Goal: Use online tool/utility: Use online tool/utility

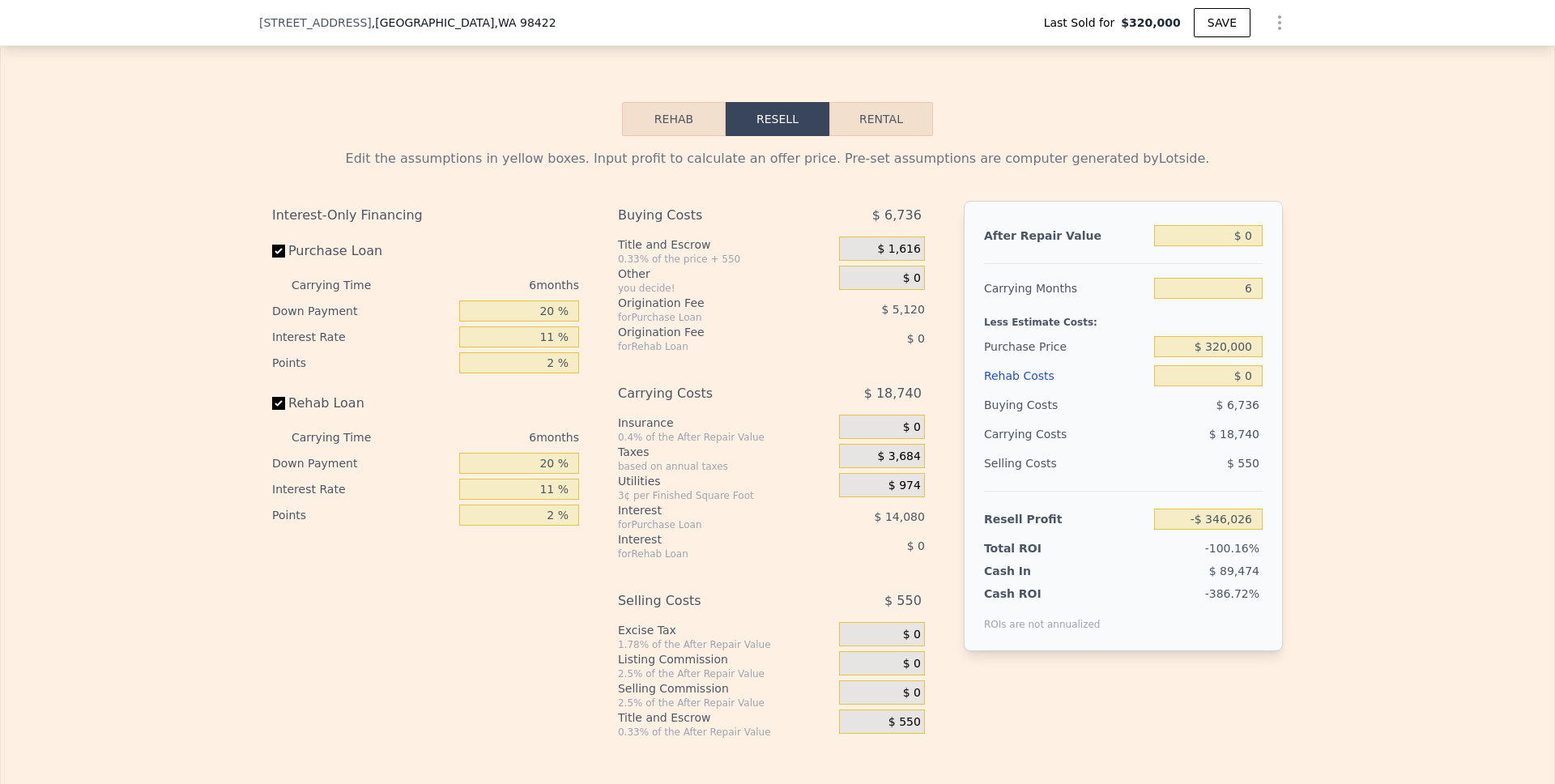
scroll to position [2325, 0]
click at [1239, 239] on input "$ 0" at bounding box center [1209, 237] width 108 height 21
type input "$ 90"
type input "-$ 345,942"
type input "$ 900"
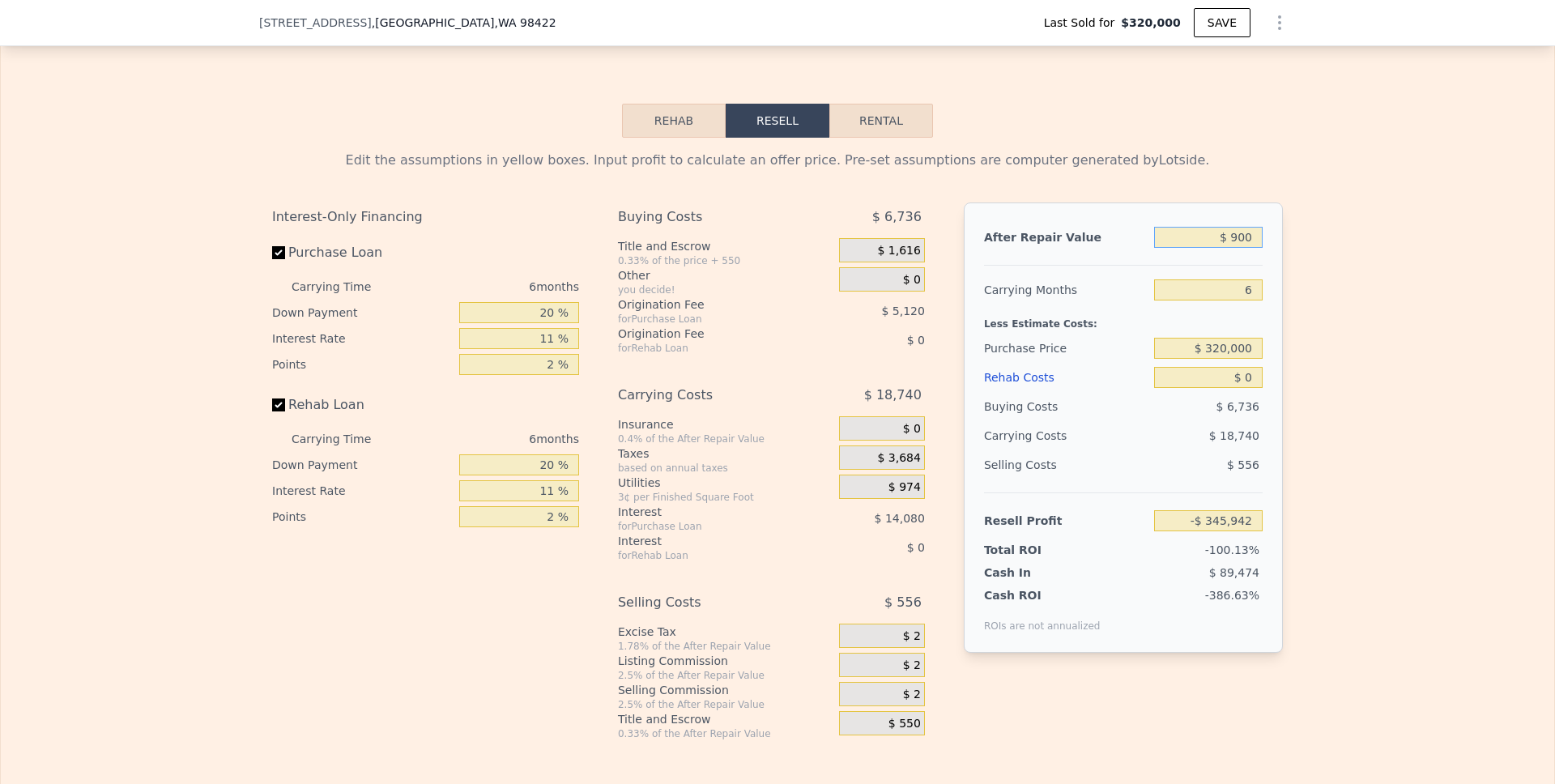
type input "-$ 345,193"
type input "$ 9,000"
type input "-$ 337,684"
type input "$ 90,000"
type input "-$ 262,608"
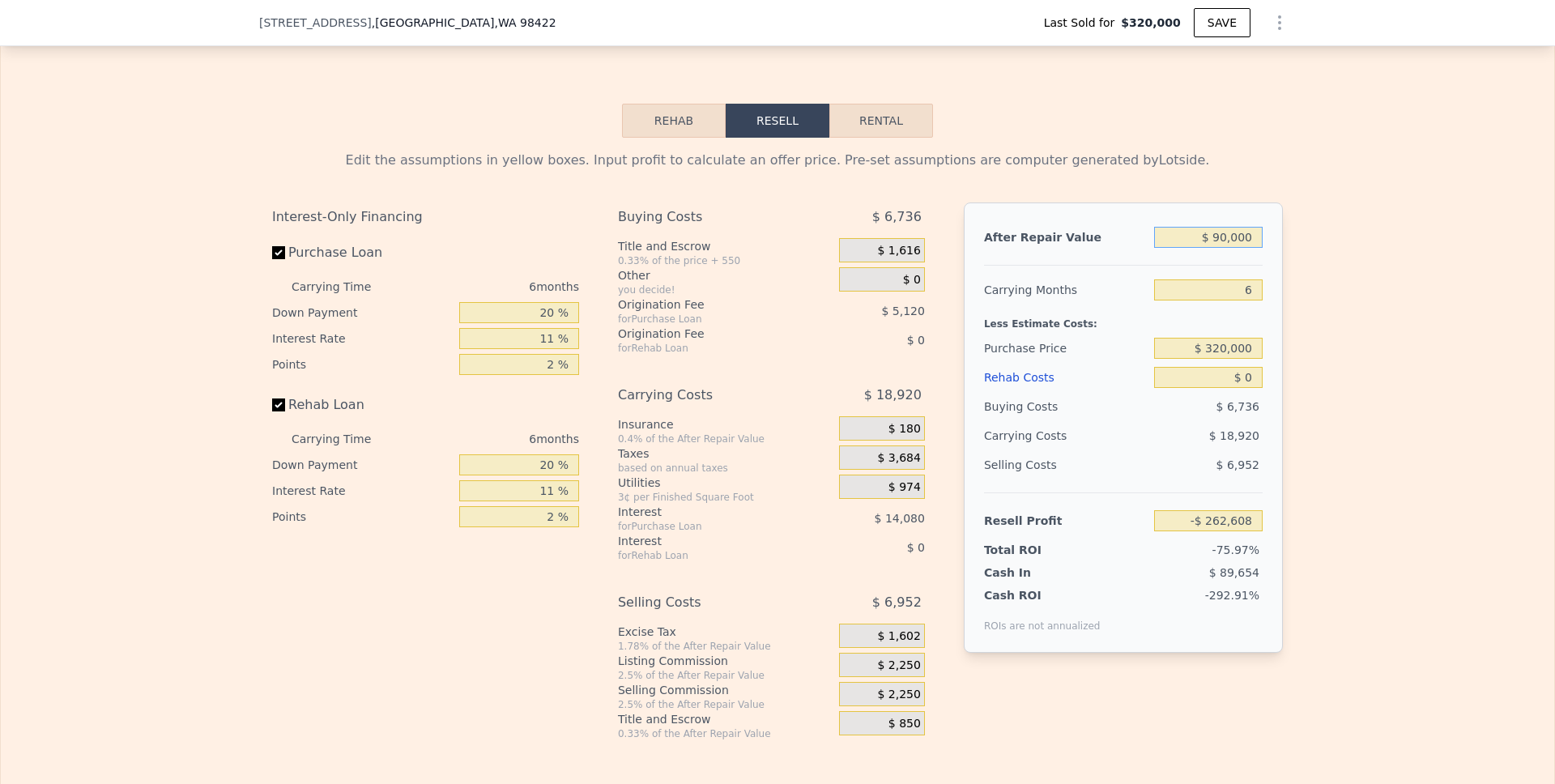
type input "$ 900,000"
type input "$ 488,157"
type input "$ 900,000"
click at [1241, 335] on div "$ 320,000" at bounding box center [1209, 348] width 108 height 29
click at [1238, 352] on input "$ 320,000" at bounding box center [1209, 348] width 108 height 21
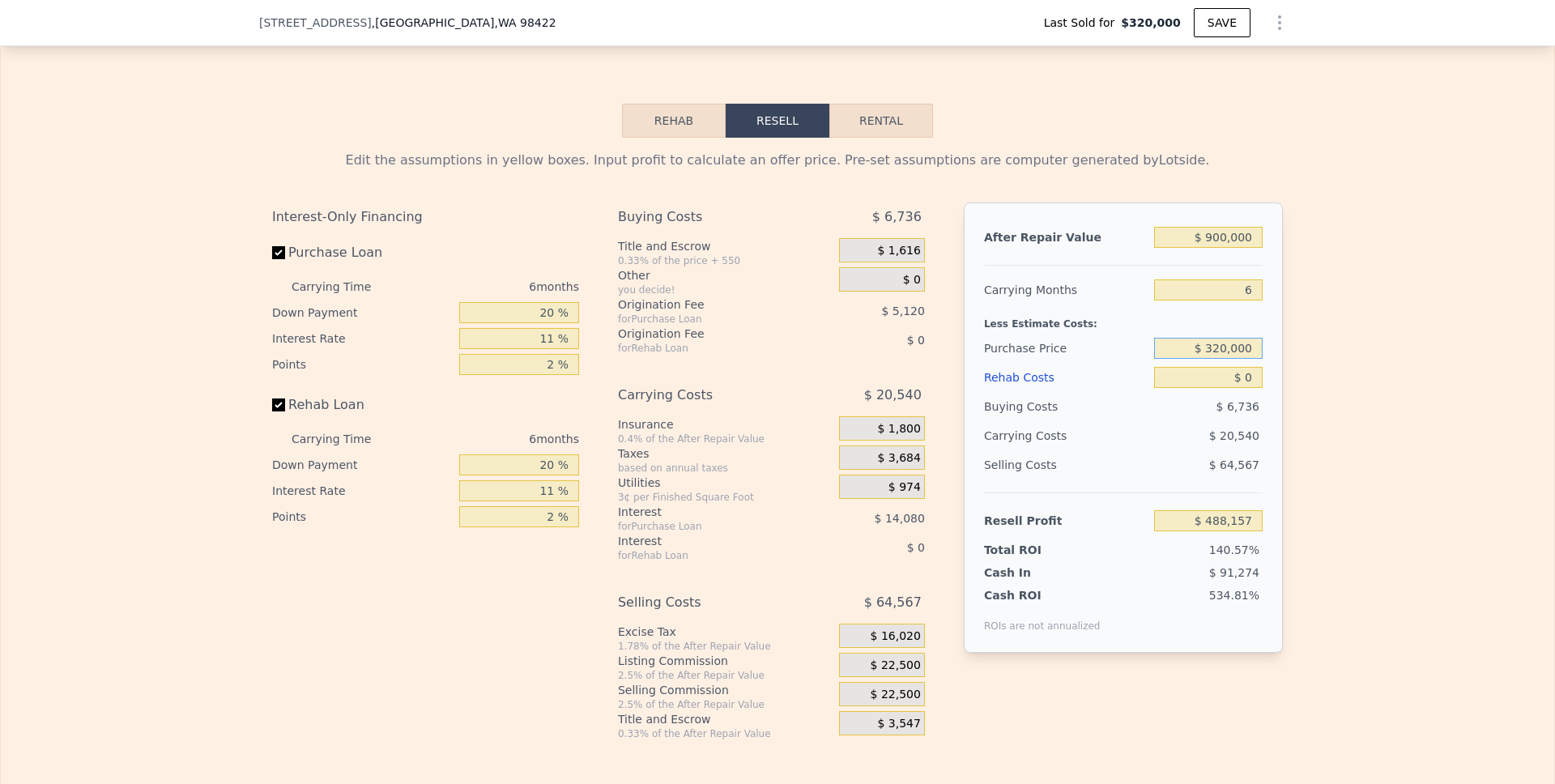
click at [1238, 352] on input "$ 320,000" at bounding box center [1209, 348] width 108 height 21
type input "$ 700,000"
click at [1394, 411] on div "Edit the assumptions in yellow boxes. Input profit to calculate an offer price.…" at bounding box center [778, 439] width 1553 height 602
type input "$ 84,096"
click at [551, 516] on input "2 %" at bounding box center [520, 517] width 120 height 21
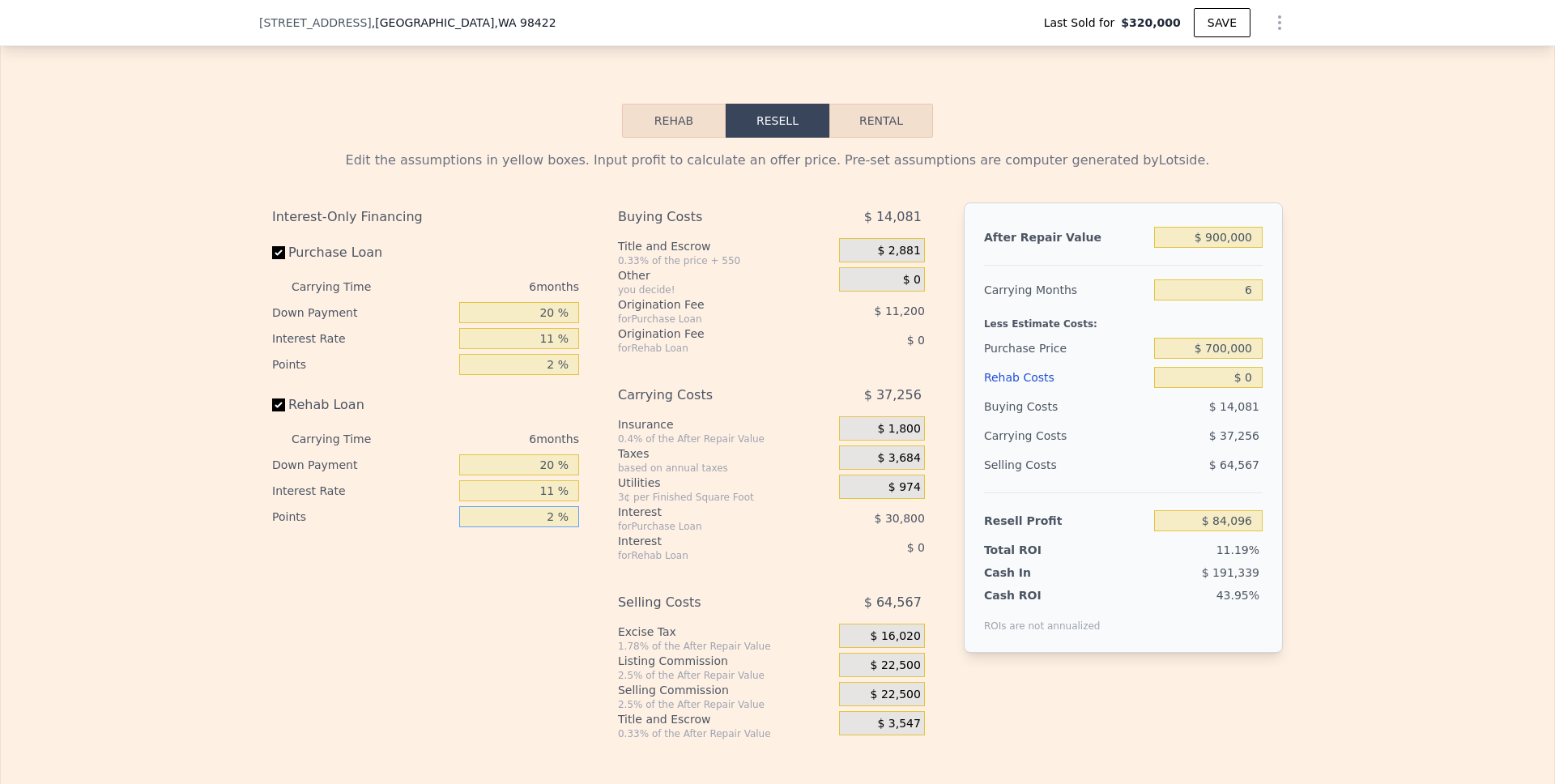
click at [558, 519] on input "2 %" at bounding box center [520, 517] width 120 height 21
type input "3 %"
click at [558, 495] on input "11 %" at bounding box center [520, 491] width 120 height 21
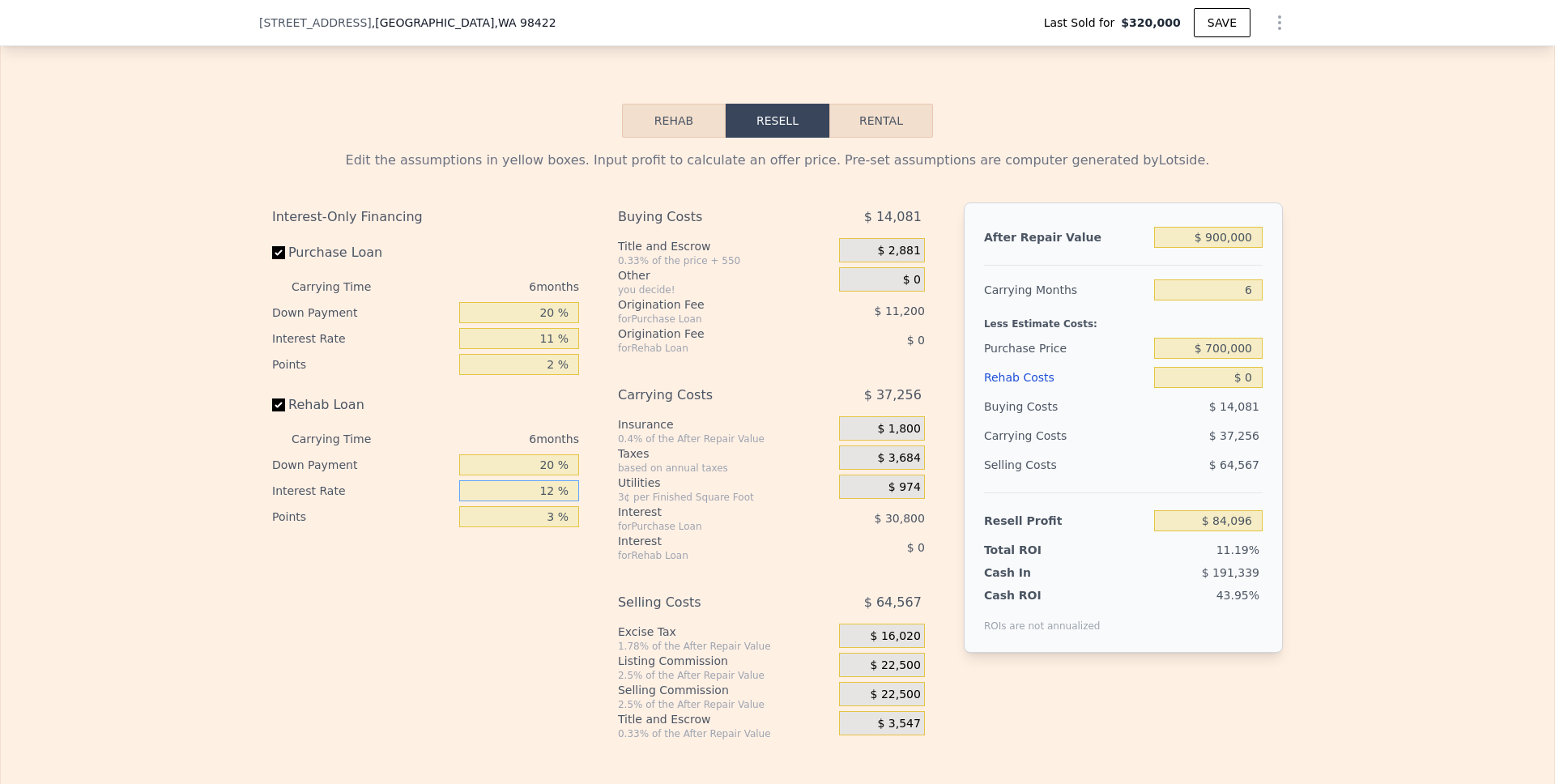
type input "12 %"
click at [464, 593] on div "Interest-Only Financing Purchase Loan Carrying Time 6 months Down Payment 20 % …" at bounding box center [432, 471] width 320 height 538
click at [541, 455] on input "20 %" at bounding box center [520, 464] width 120 height 21
type input "0 %"
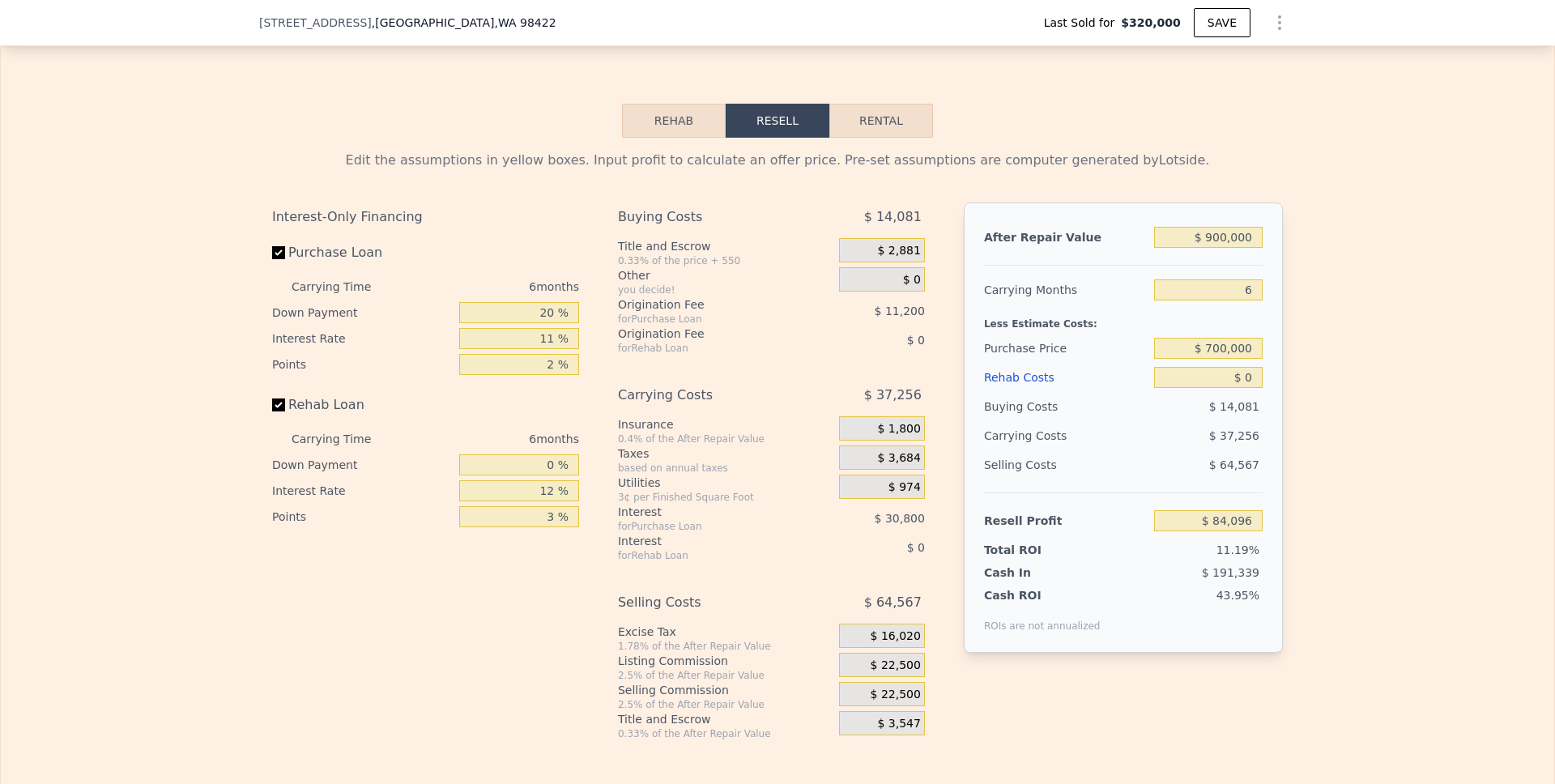
click at [514, 643] on div "Interest-Only Financing Purchase Loan Carrying Time 6 months Down Payment 20 % …" at bounding box center [432, 471] width 320 height 538
click at [416, 496] on div "Interest Rate" at bounding box center [363, 490] width 181 height 26
click at [431, 426] on div "6 months" at bounding box center [491, 439] width 176 height 26
click at [1446, 421] on div "Edit the assumptions in yellow boxes. Input profit to calculate an offer price.…" at bounding box center [778, 439] width 1553 height 602
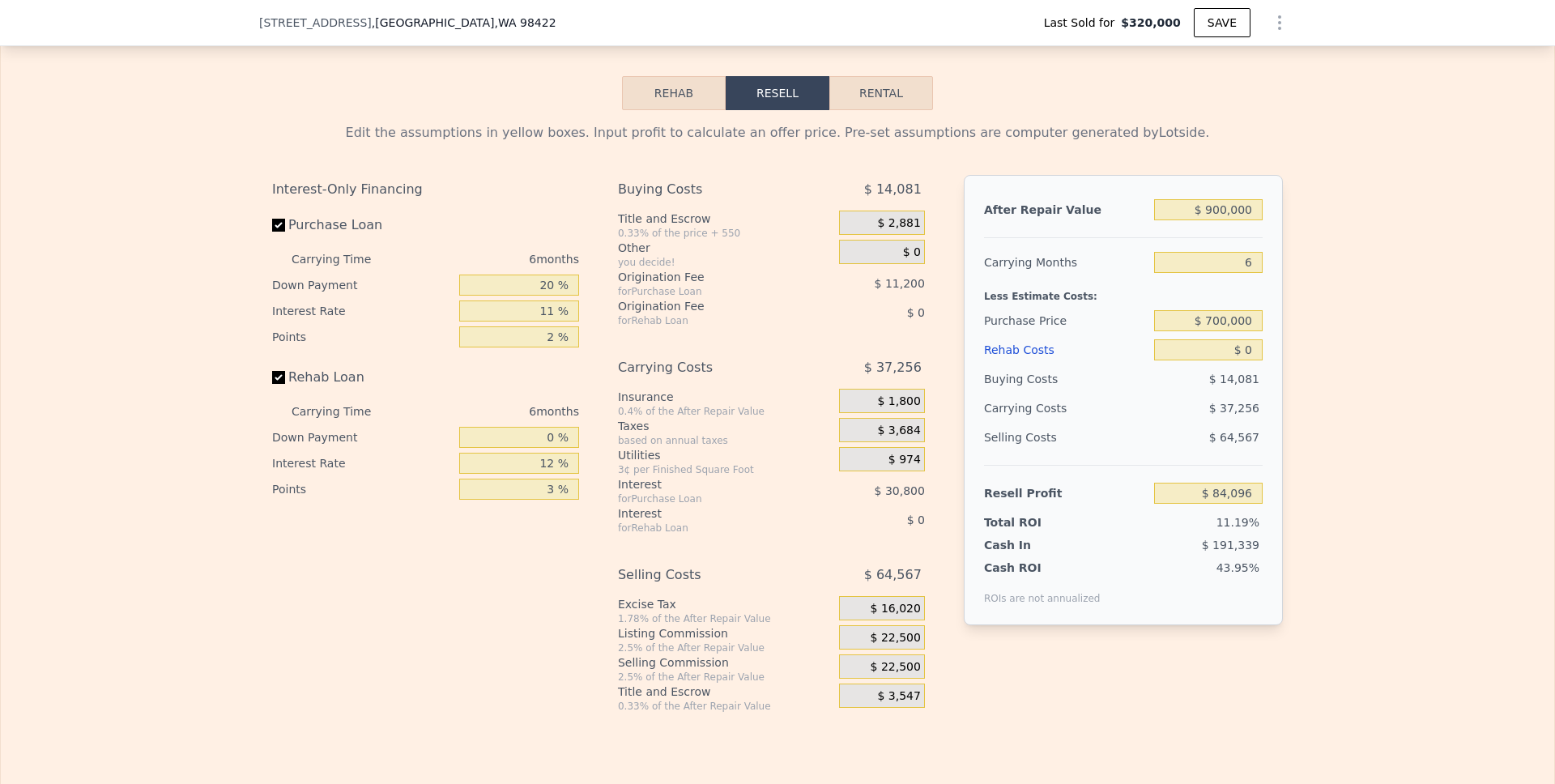
scroll to position [2350, 0]
drag, startPoint x: 528, startPoint y: 290, endPoint x: 652, endPoint y: 291, distance: 124.0
click at [652, 291] on div "Interest-Only Financing Purchase Loan Carrying Time 6 months Down Payment 20 % …" at bounding box center [778, 445] width 1011 height 538
type input "0 %"
type input "$ 73,592"
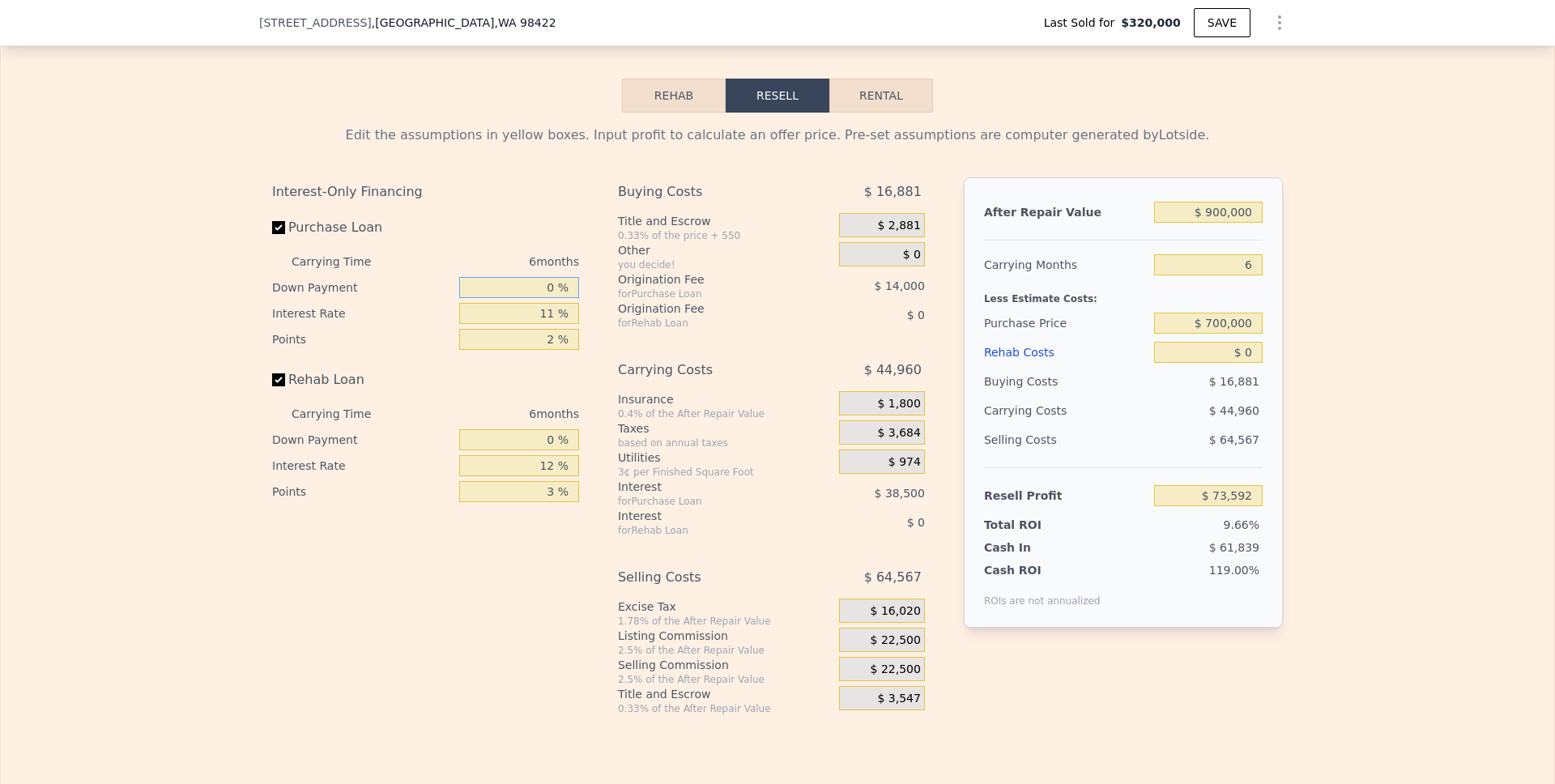
type input "0 %"
click at [393, 332] on div "Points" at bounding box center [363, 339] width 181 height 26
drag, startPoint x: 524, startPoint y: 323, endPoint x: 639, endPoint y: 322, distance: 115.0
click at [642, 322] on div "Interest-Only Financing Purchase Loan Carrying Time 6 months Down Payment 0 % I…" at bounding box center [778, 445] width 1011 height 538
click at [546, 314] on input "11 %" at bounding box center [520, 313] width 120 height 21
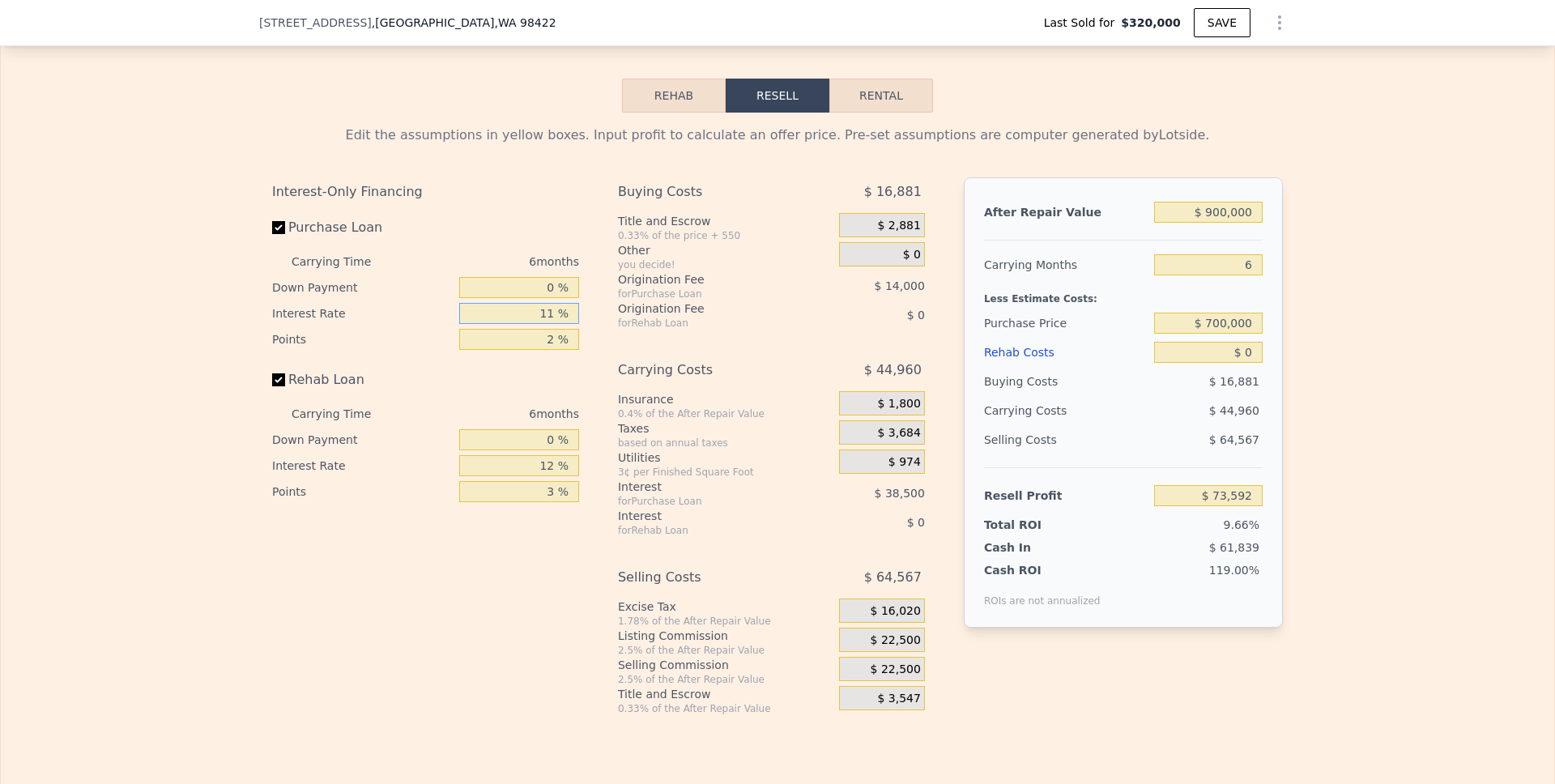
click at [546, 314] on input "11 %" at bounding box center [520, 313] width 120 height 21
type input "12 %"
type input "$ 70,094"
type input "12 %"
click at [557, 342] on input "2 %" at bounding box center [520, 340] width 120 height 21
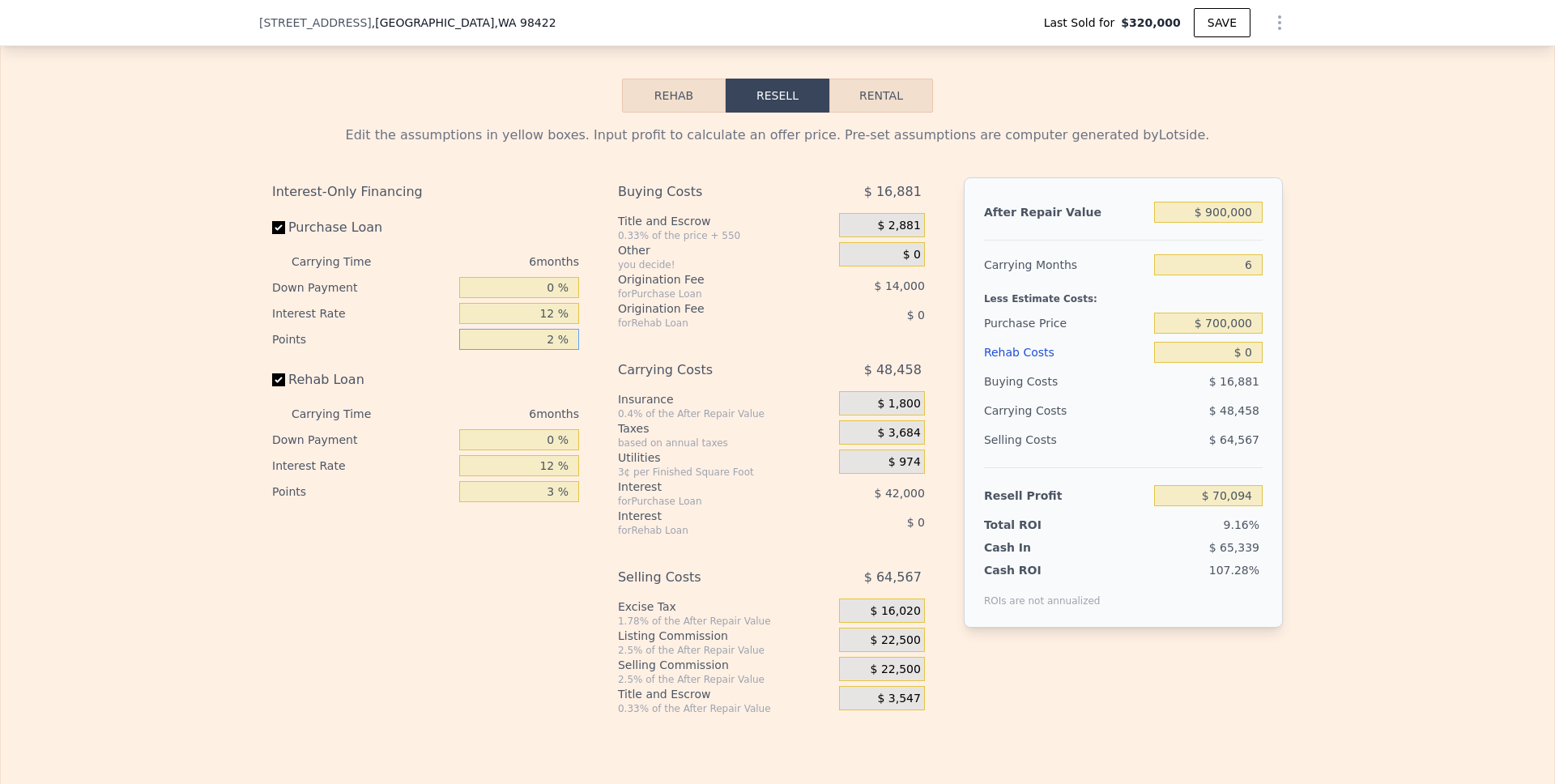
click at [557, 342] on input "2 %" at bounding box center [520, 340] width 120 height 21
click at [547, 342] on input "2 %" at bounding box center [520, 340] width 120 height 21
type input "3 %"
type input "$ 63,094"
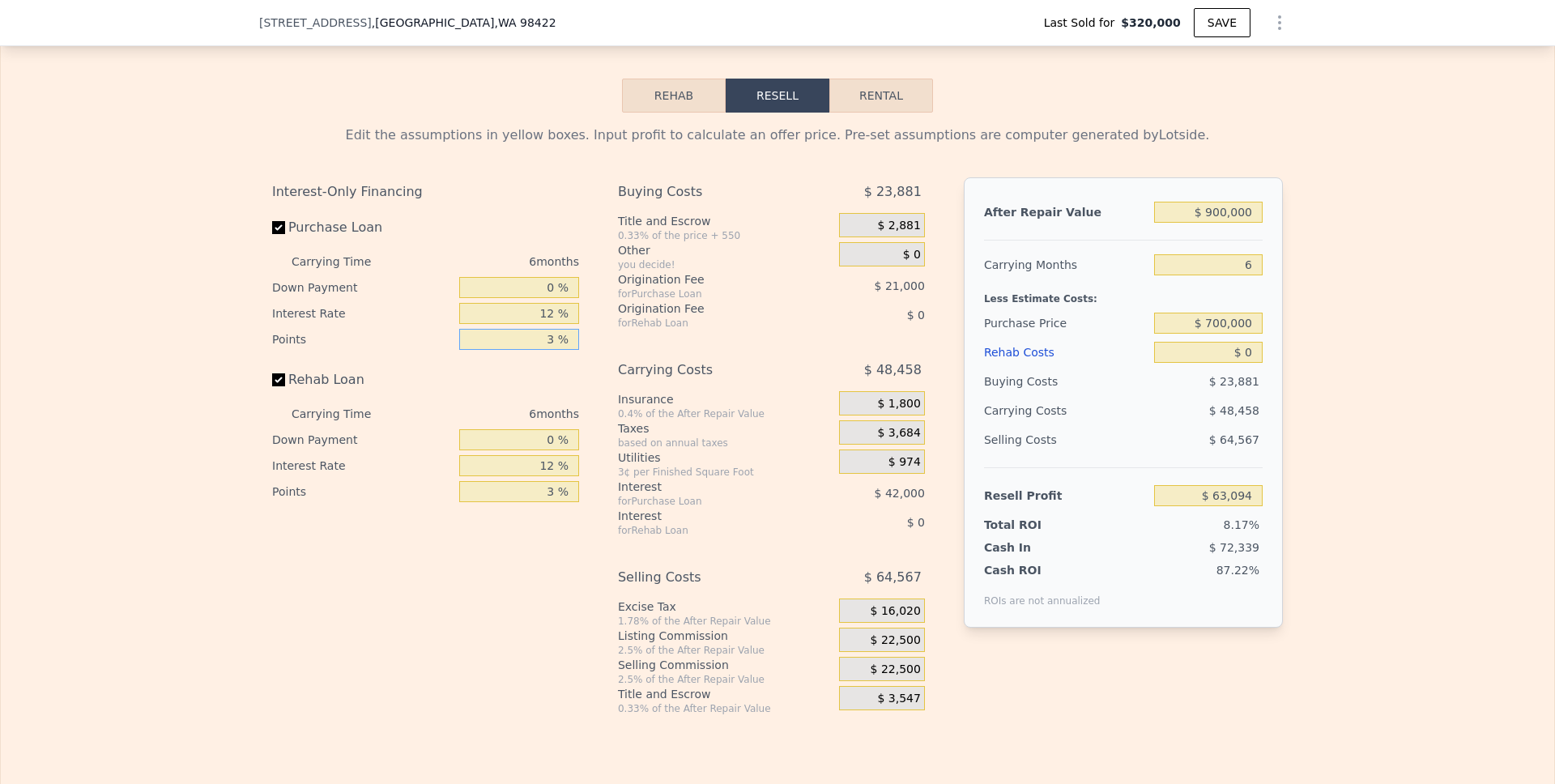
type input "3 %"
click at [622, 333] on div "Buying Costs $ 23,881 Title and Escrow 0.33% of the price + 550 $ 2,881 Other y…" at bounding box center [771, 445] width 307 height 538
click at [1227, 259] on input "6" at bounding box center [1209, 265] width 108 height 21
type input "4"
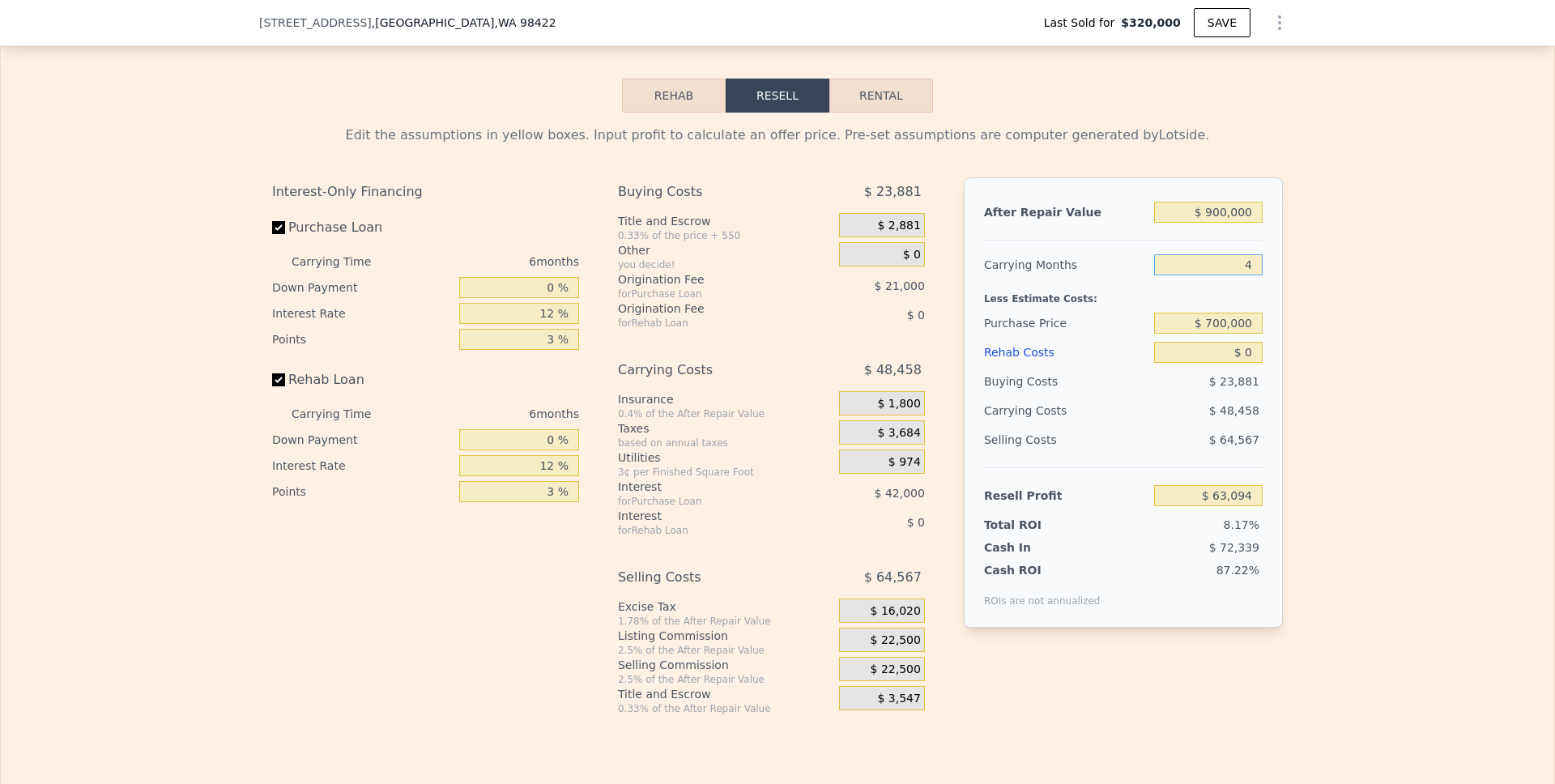
type input "$ 79,247"
type input "4"
click at [1351, 297] on div "Edit the assumptions in yellow boxes. Input profit to calculate an offer price.…" at bounding box center [778, 413] width 1553 height 602
click at [1237, 360] on input "$ 0" at bounding box center [1209, 352] width 108 height 21
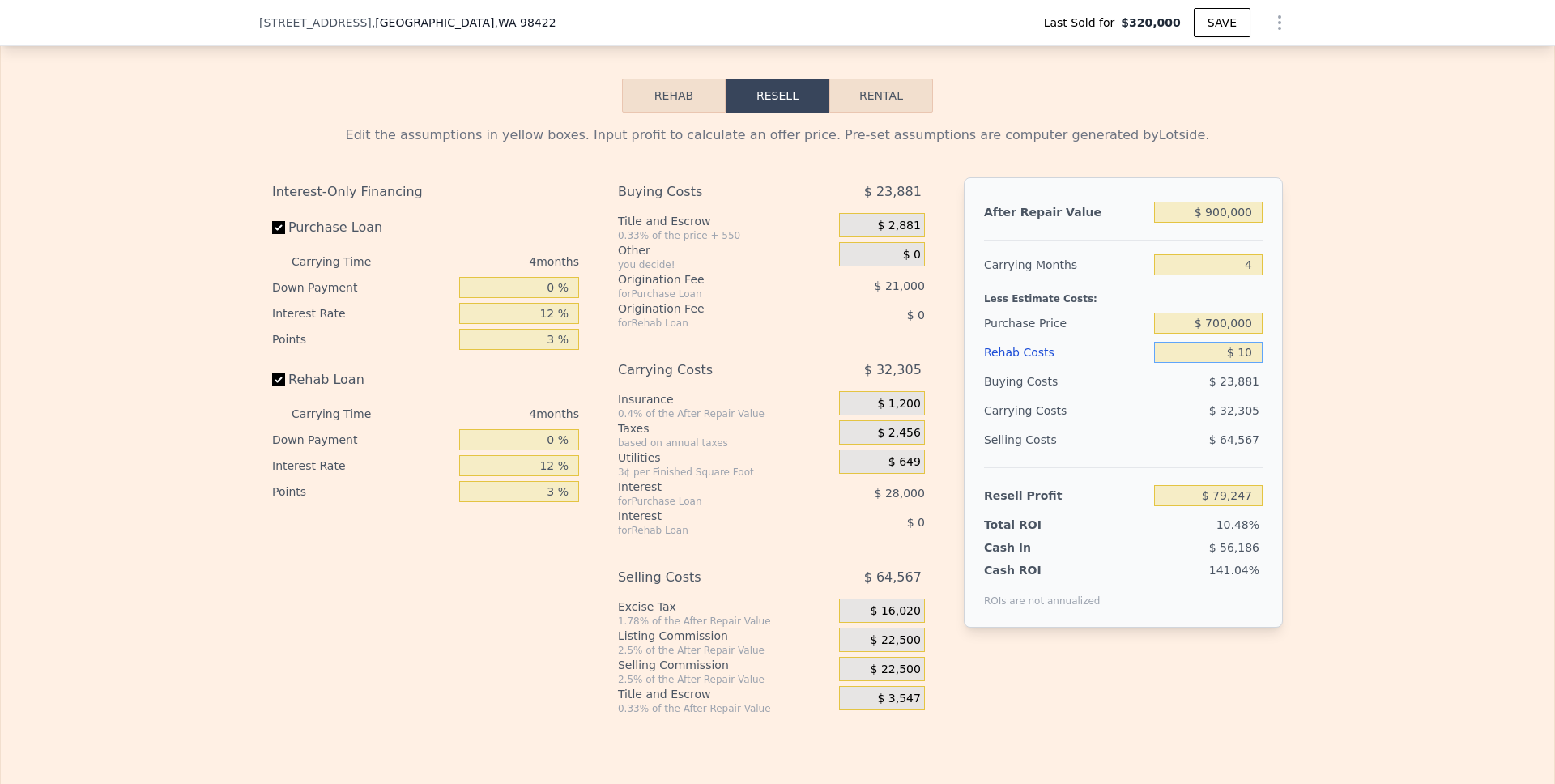
type input "$ 120"
type input "$ 79,119"
type input "$ 1,250"
type input "$ 77,907"
type input "$ 12,500"
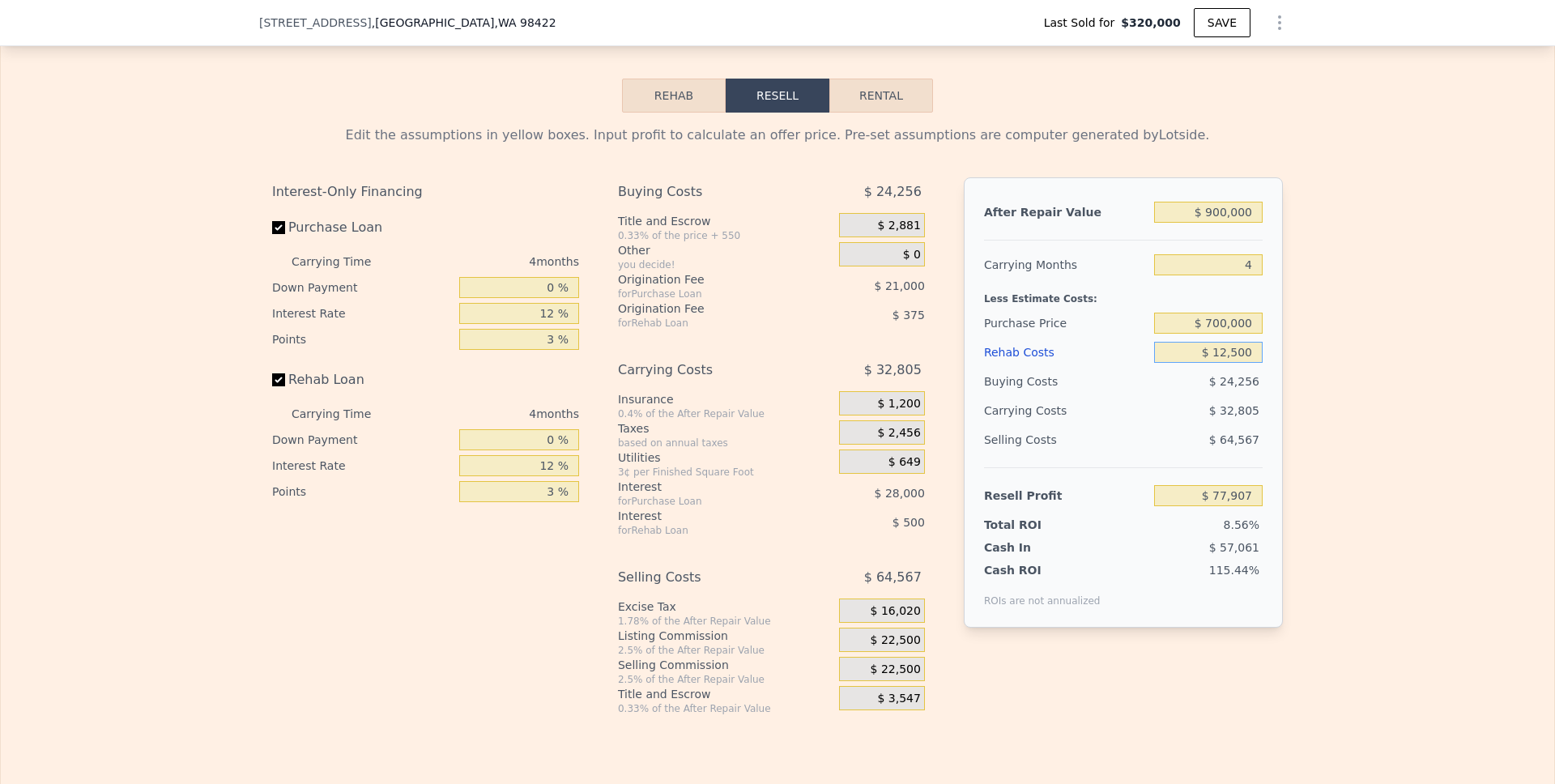
type input "$ 65,872"
type input "$ 125,000"
type input "-$ 54,503"
type input "$ 125,000"
click at [1312, 383] on div "Edit the assumptions in yellow boxes. Input profit to calculate an offer price.…" at bounding box center [778, 413] width 1553 height 602
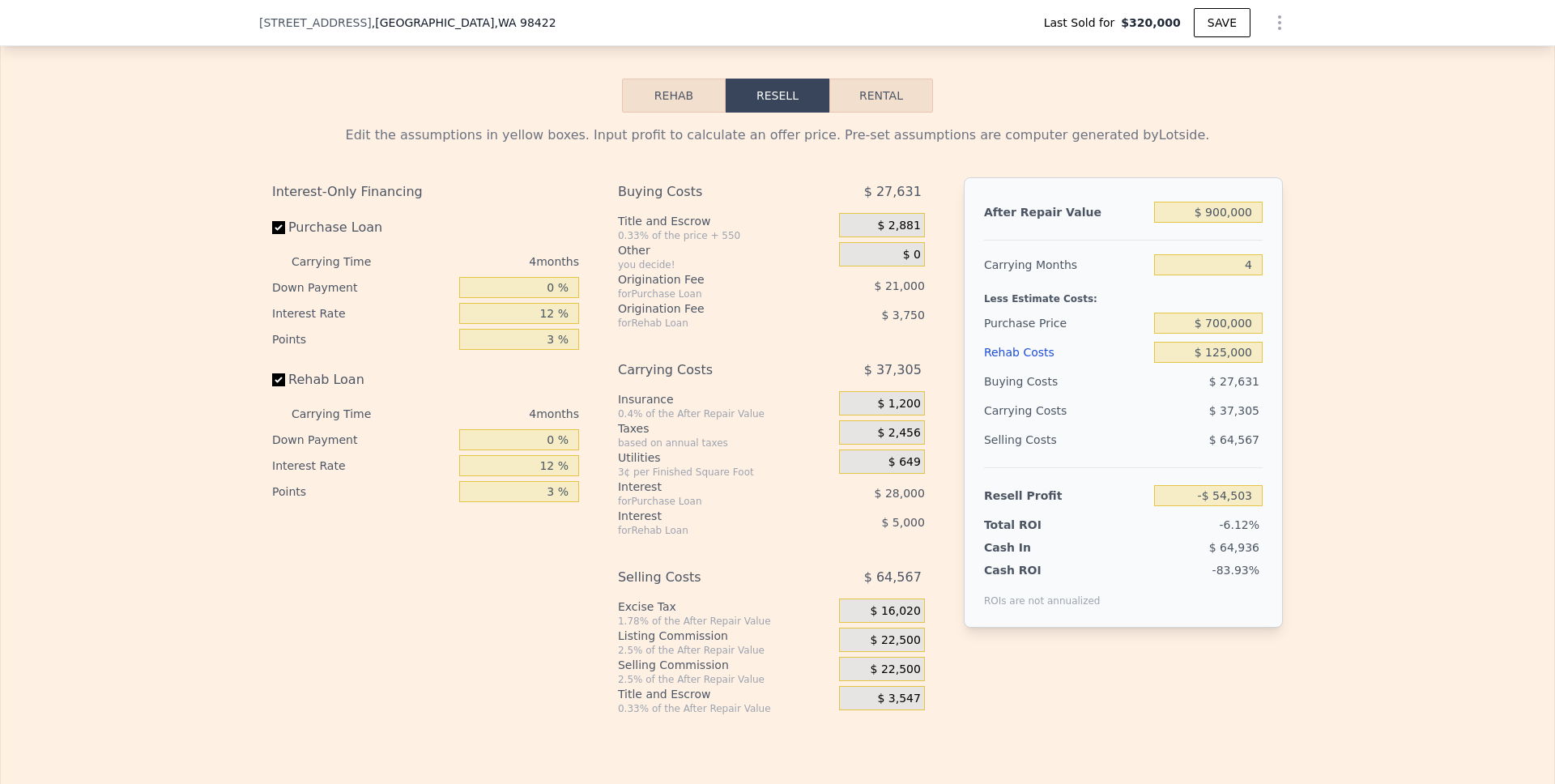
click at [924, 574] on div "Buying Costs $ 27,631 Title and Escrow 0.33% of the price + 550 $ 2,881 Other y…" at bounding box center [778, 445] width 320 height 538
click at [695, 578] on div "Selling Costs" at bounding box center [708, 578] width 181 height 29
click at [1191, 204] on input "$ 900,000" at bounding box center [1209, 212] width 108 height 21
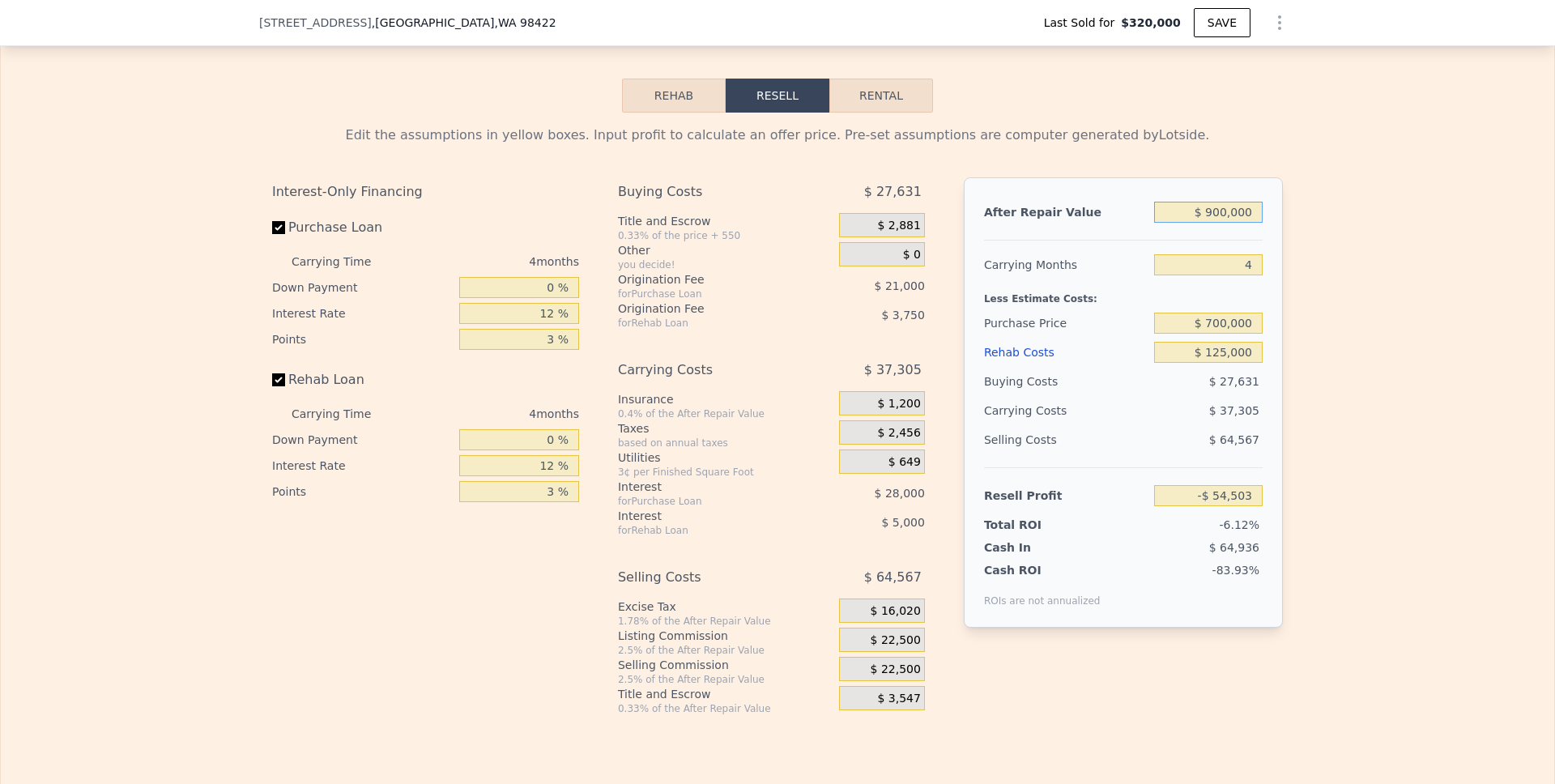
type input "$ 9"
type input "-$ 889,277"
type input "$ 98"
type input "-$ 889,194"
type input "$ 980"
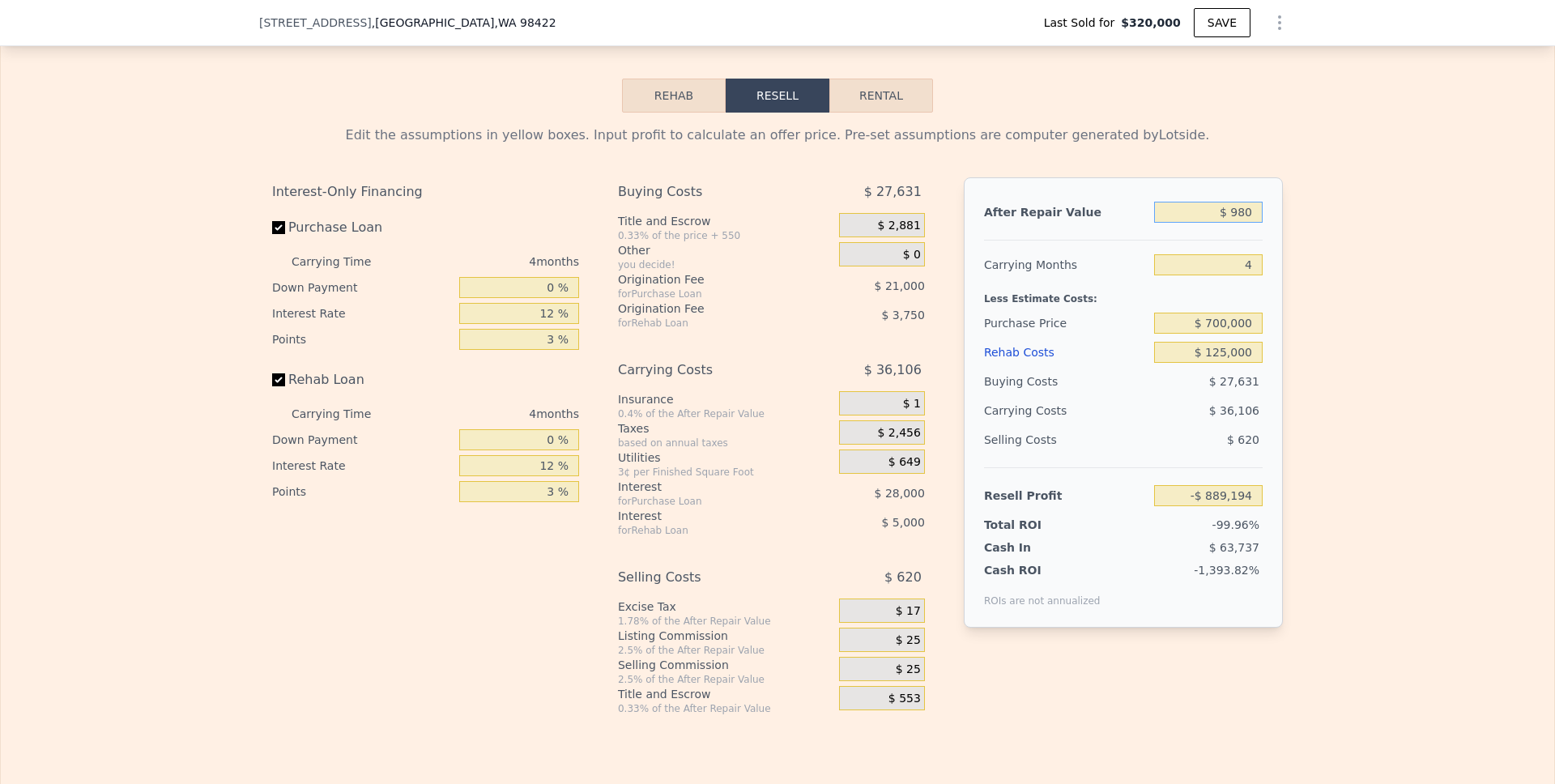
type input "-$ 888,377"
type input "$ 9,800"
type input "-$ 880,196"
type input "$ 98,000"
type input "-$ 798,387"
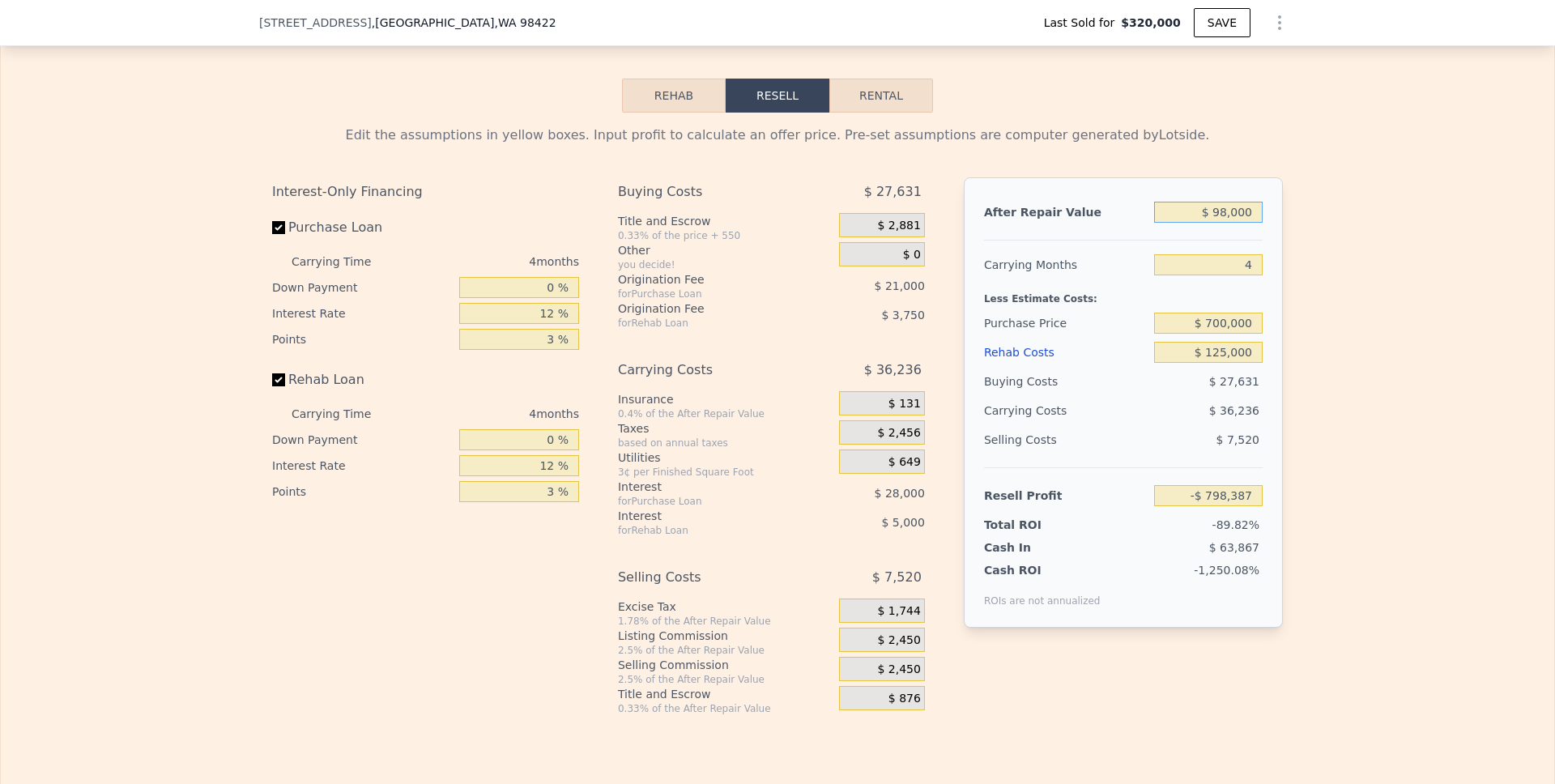
type input "$ 980,000"
type input "$ 19,700"
click at [1350, 266] on div "Edit the assumptions in yellow boxes. Input profit to calculate an offer price.…" at bounding box center [778, 413] width 1553 height 602
click at [801, 514] on div "Interest for Rehab Loan $ 5,000" at bounding box center [771, 522] width 307 height 29
click at [547, 598] on div "Interest-Only Financing Purchase Loan Carrying Time 4 months Down Payment 0 % I…" at bounding box center [432, 445] width 320 height 538
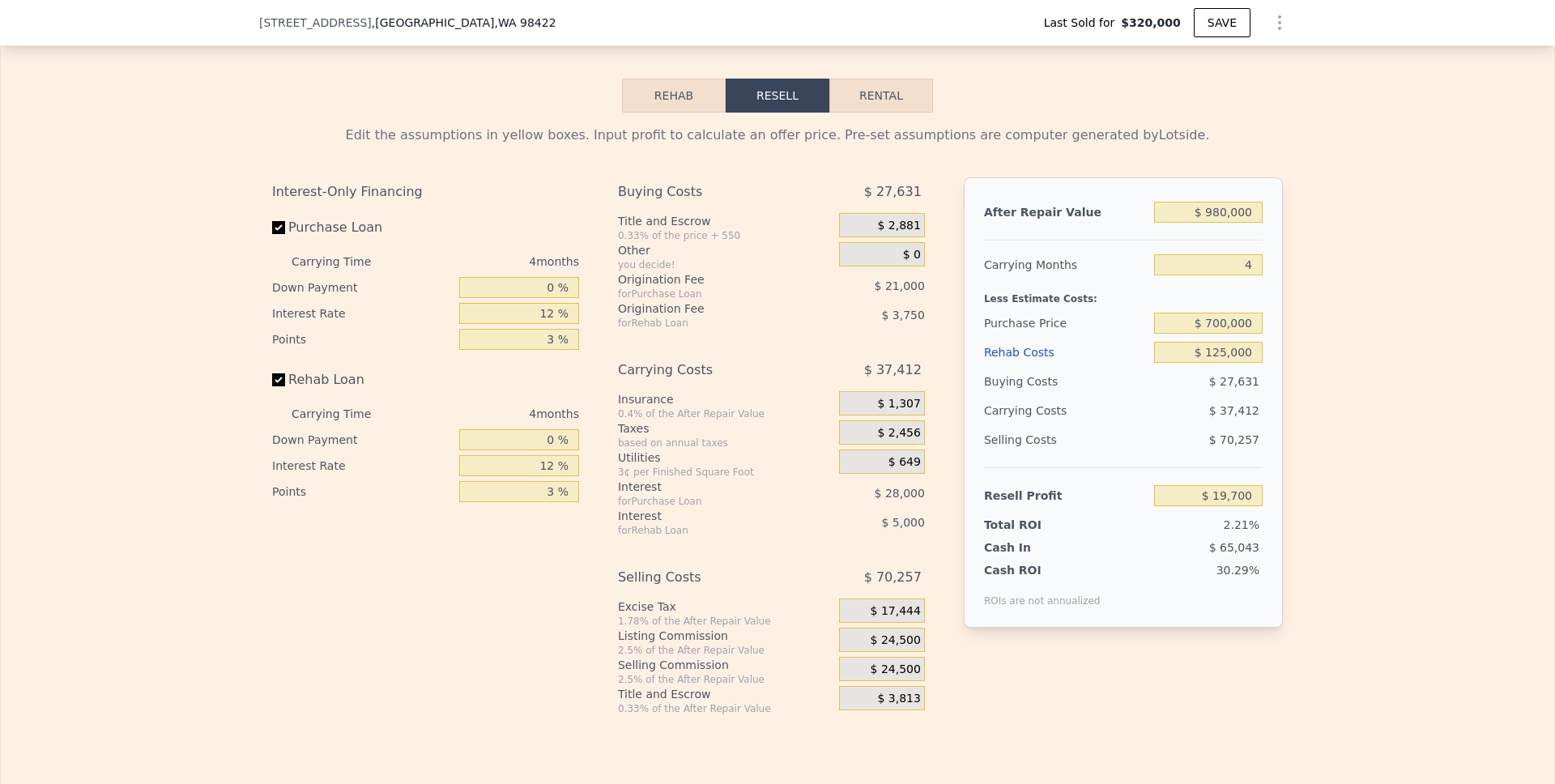
type input "$ 921,000"
type input "6"
type input "$ 0"
type input "$ 507,621"
click at [766, 318] on div "for Rehab Loan" at bounding box center [708, 323] width 181 height 13
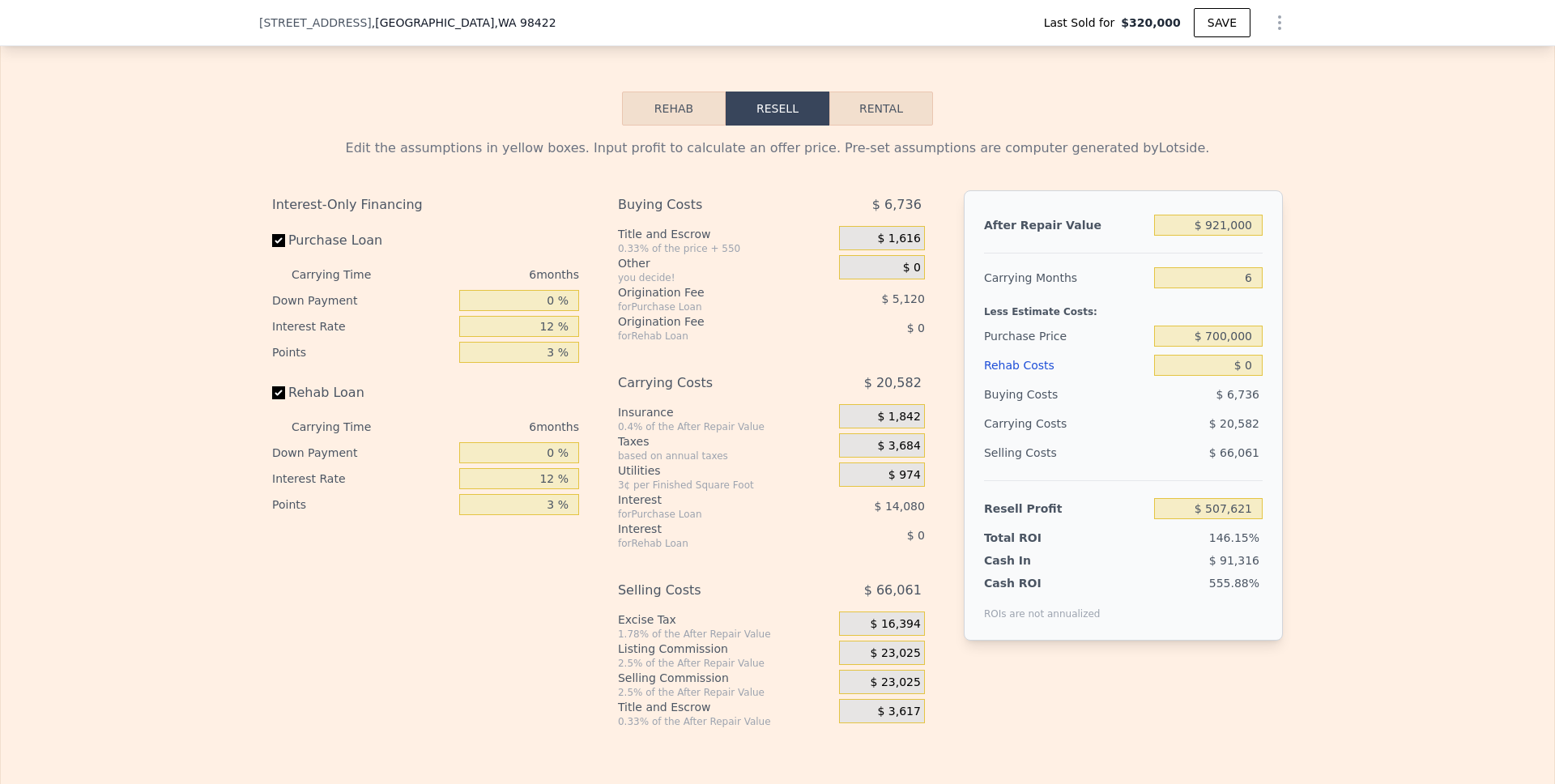
scroll to position [2466, 0]
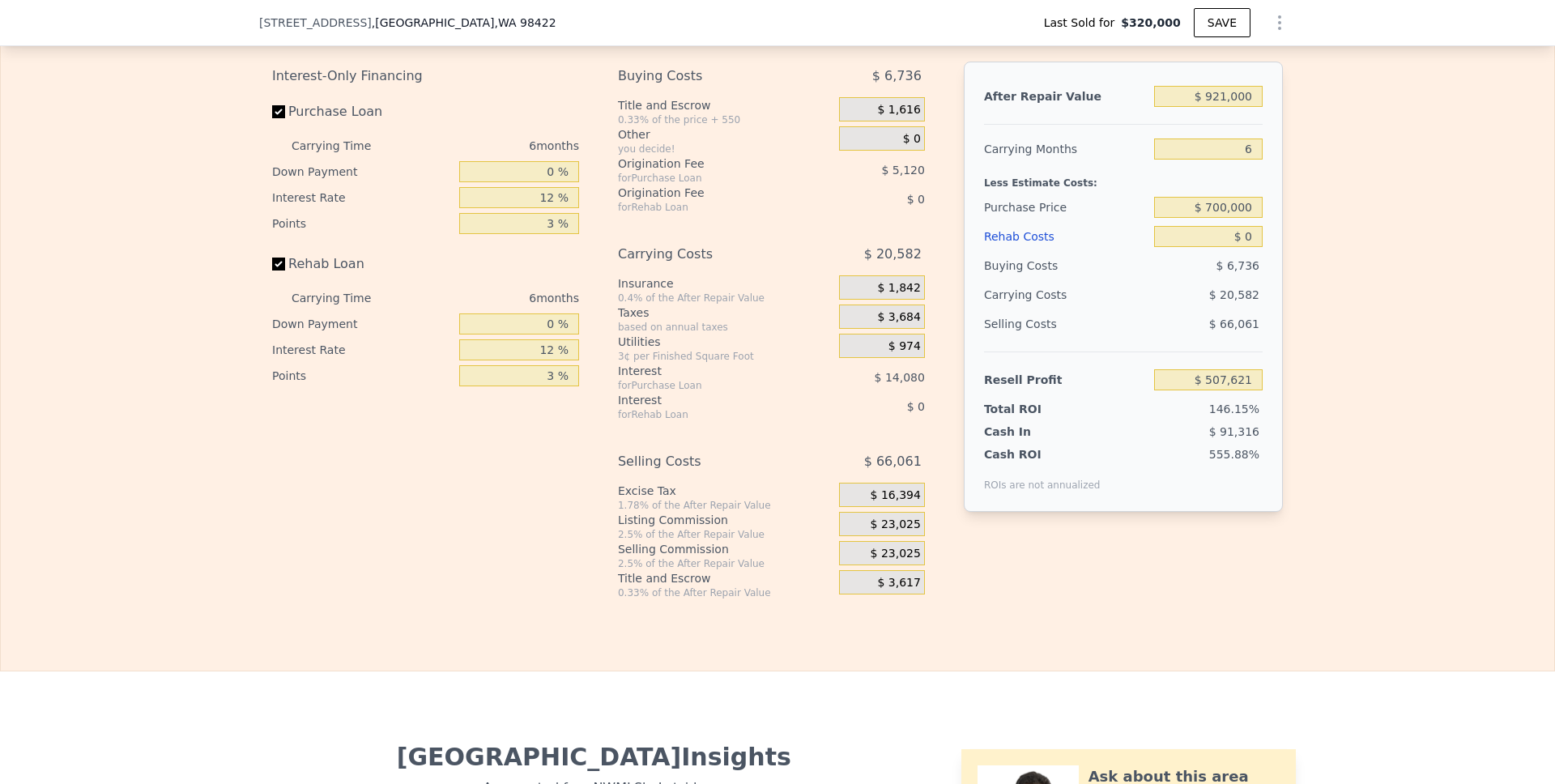
click at [1352, 432] on div "Edit the assumptions in yellow boxes. Input profit to calculate an offer price.…" at bounding box center [778, 298] width 1553 height 602
click at [1325, 453] on div "Edit the assumptions in yellow boxes. Input profit to calculate an offer price.…" at bounding box center [778, 298] width 1553 height 602
click at [561, 497] on div "Interest-Only Financing Purchase Loan Carrying Time 6 months Down Payment 0 % I…" at bounding box center [432, 330] width 320 height 538
click at [1428, 398] on div "Edit the assumptions in yellow boxes. Input profit to calculate an offer price.…" at bounding box center [778, 298] width 1553 height 602
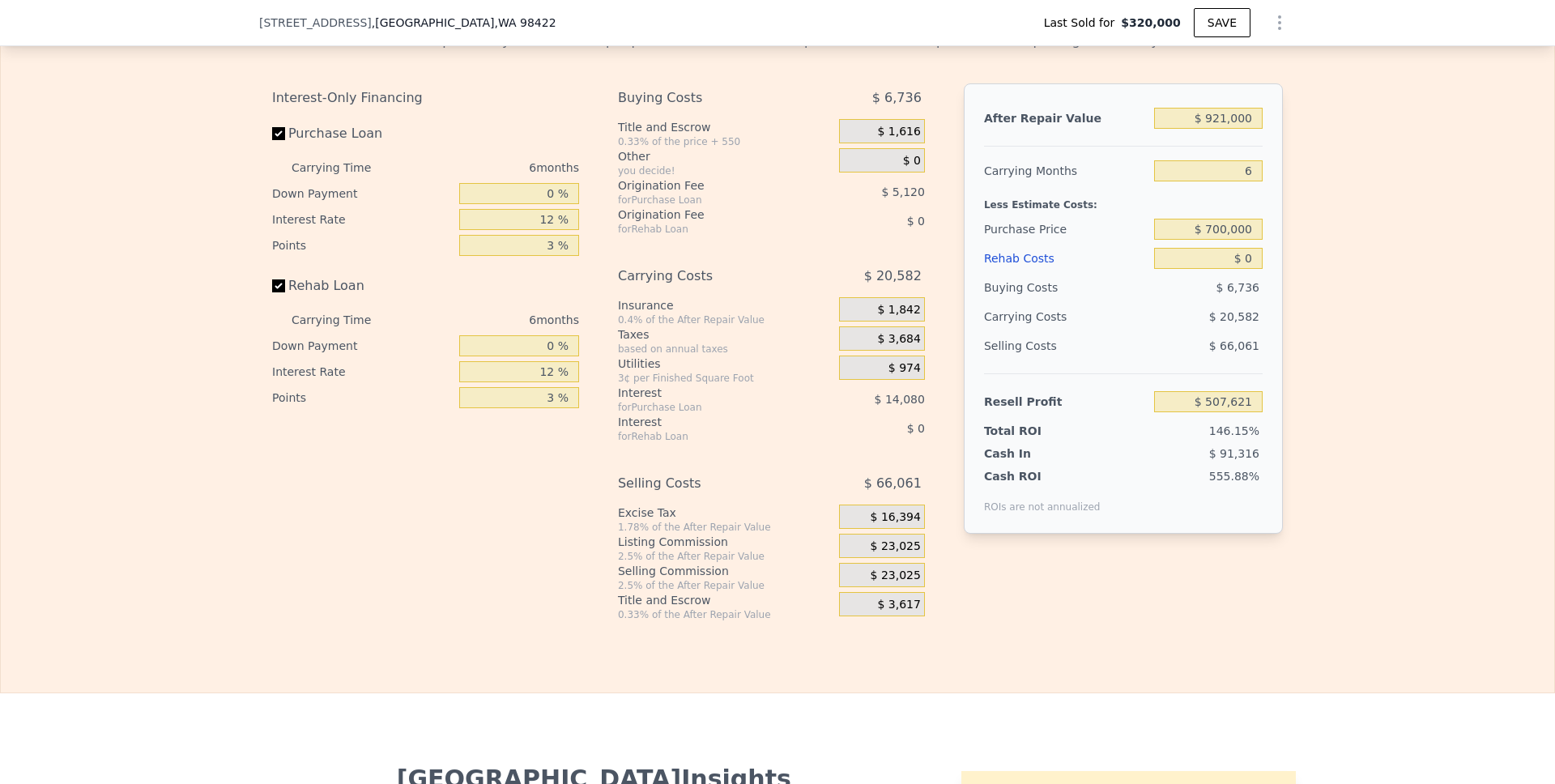
scroll to position [2437, 0]
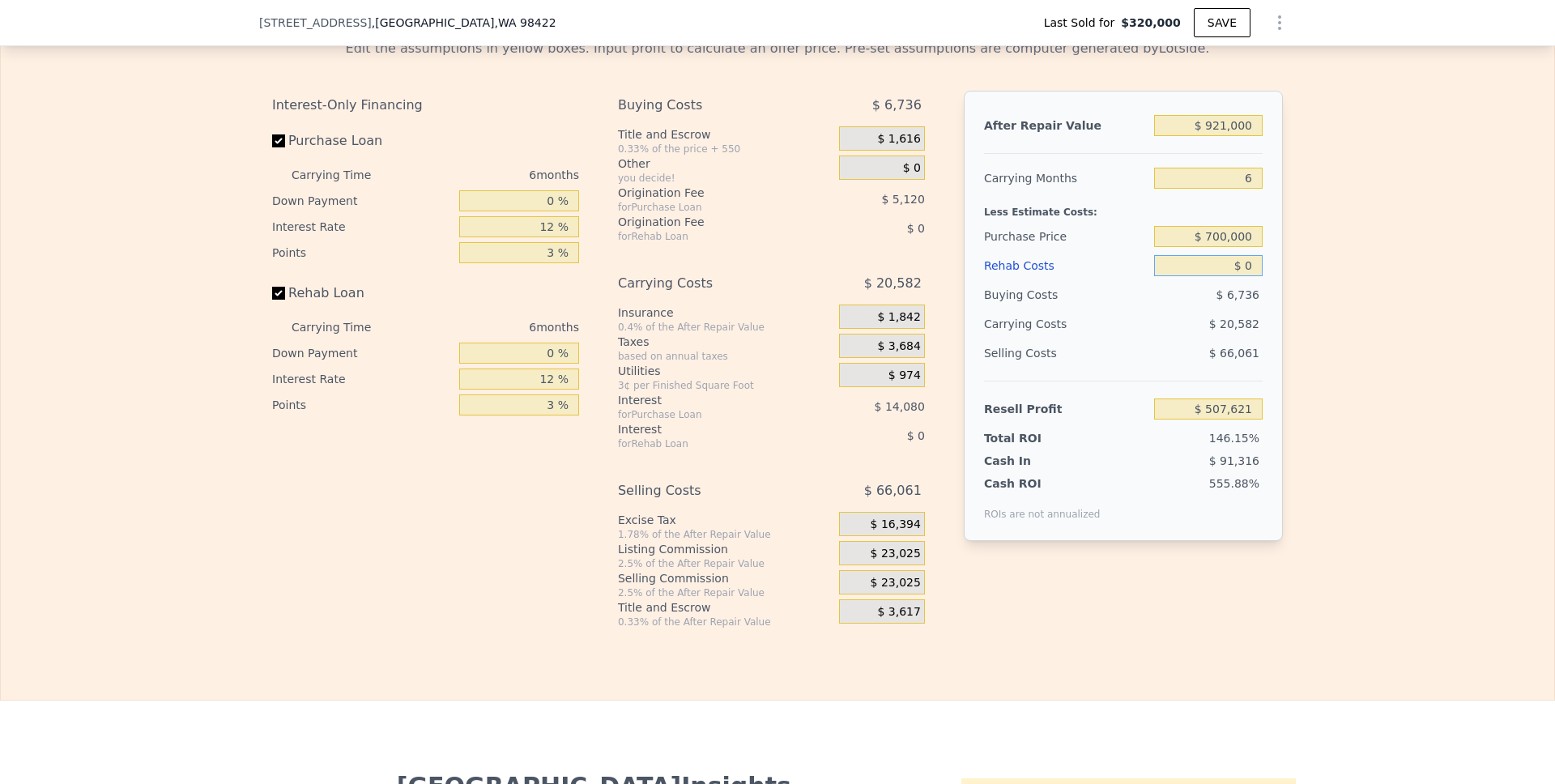
click at [1241, 264] on input "$ 0" at bounding box center [1209, 265] width 108 height 21
type input "$ 120"
type input "$ 507,493"
type input "$ 1,250"
type input "$ 506,297"
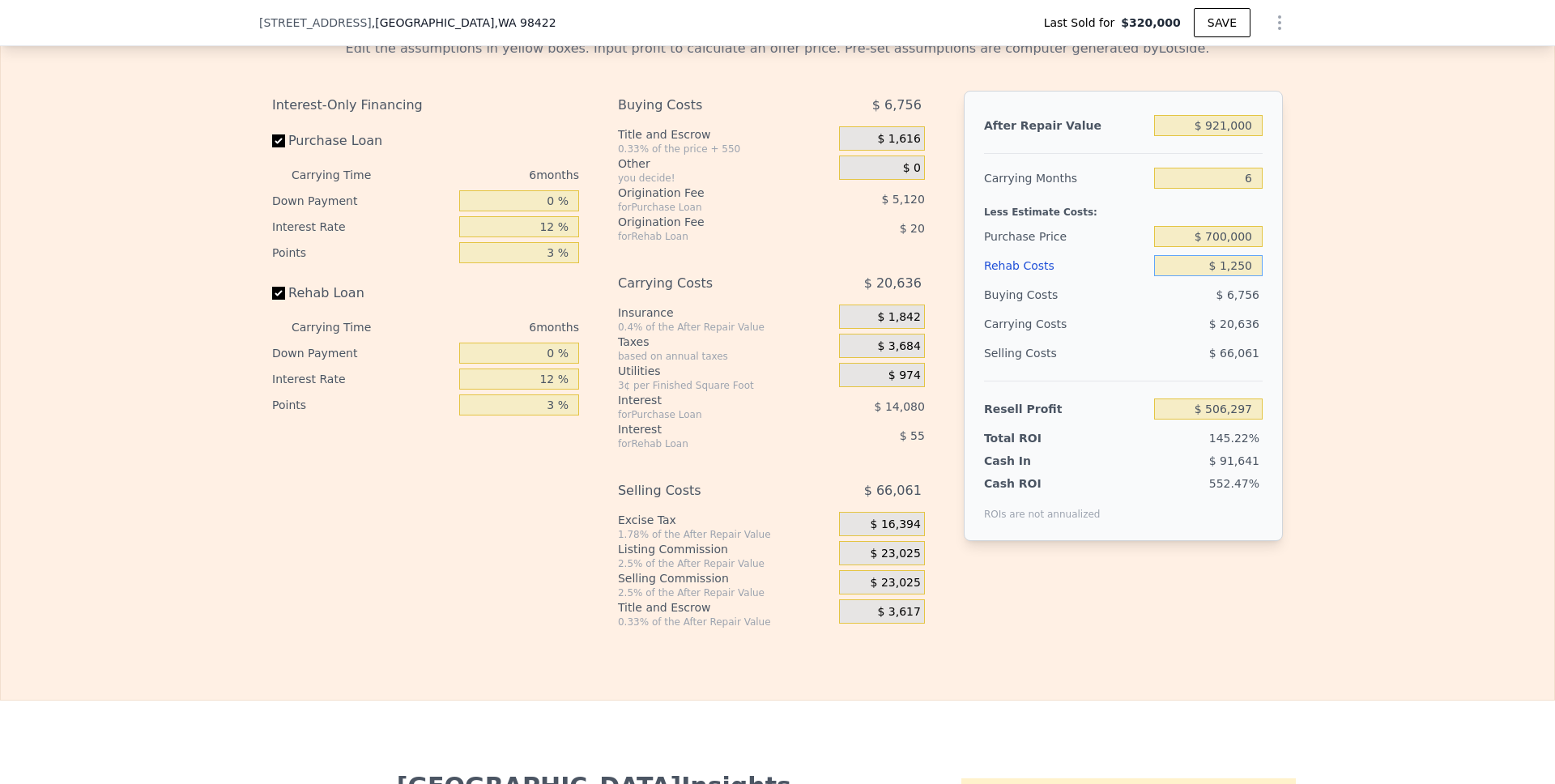
type input "$ 12,500"
type input "$ 494,369"
type input "$ 125,000"
type input "$ 375,119"
type input "$ 125,000"
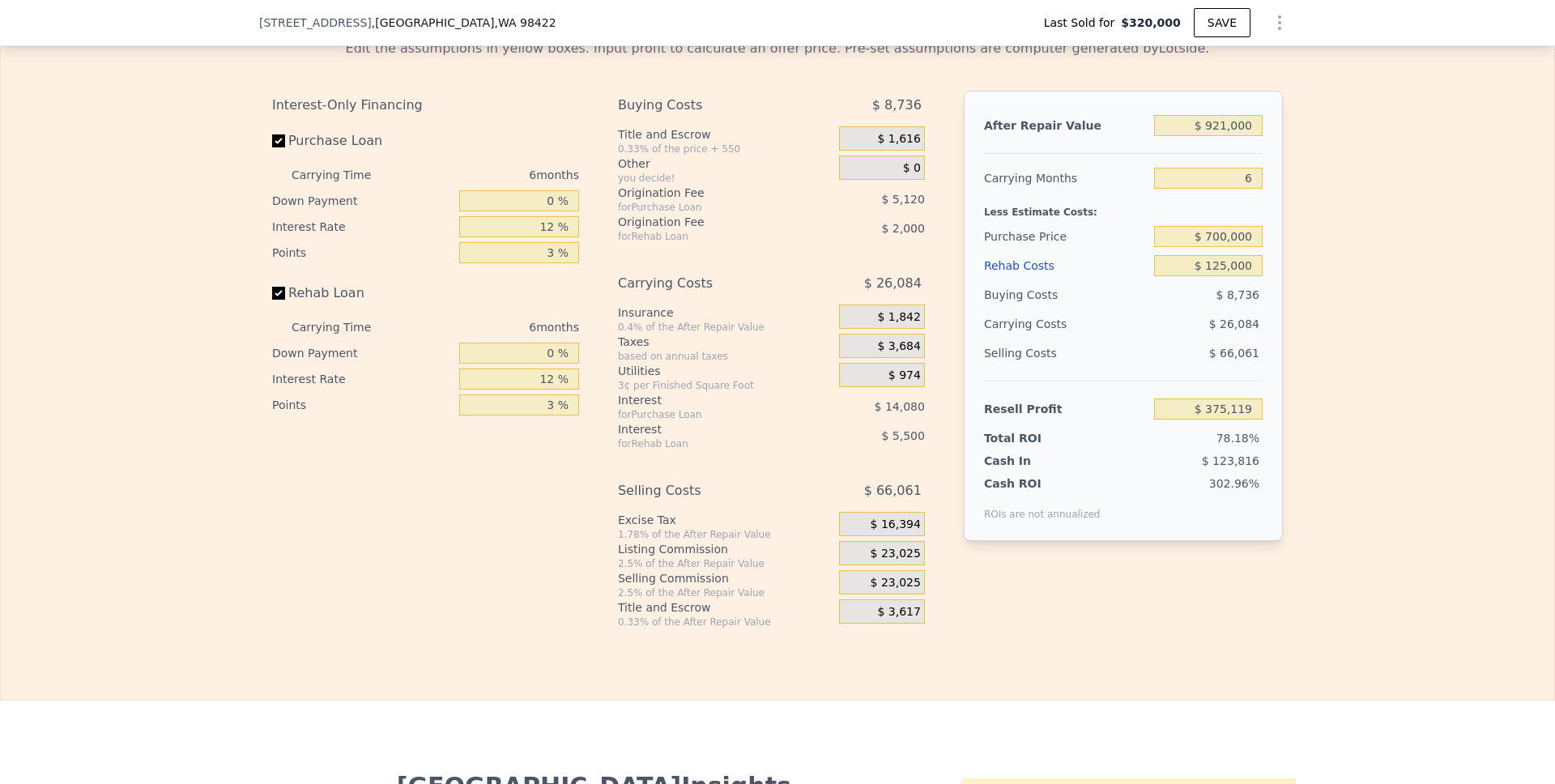
click at [1337, 289] on div "Edit the assumptions in yellow boxes. Input profit to calculate an offer price.…" at bounding box center [778, 326] width 1553 height 602
click at [887, 579] on span "$ 23,025" at bounding box center [896, 582] width 50 height 14
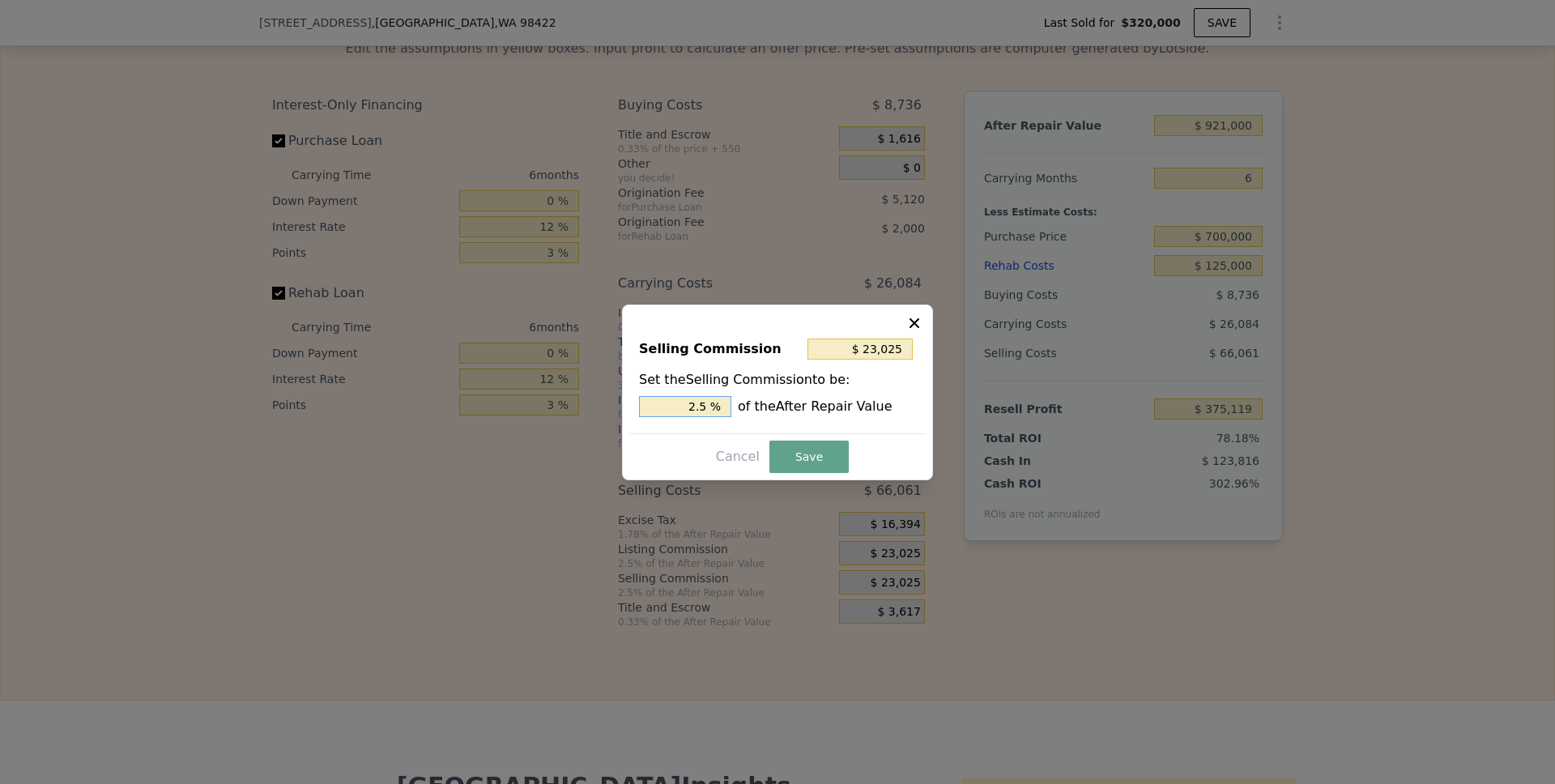
click at [693, 407] on input "2.5 %" at bounding box center [685, 406] width 92 height 21
type input "$ 0"
type input "0 %"
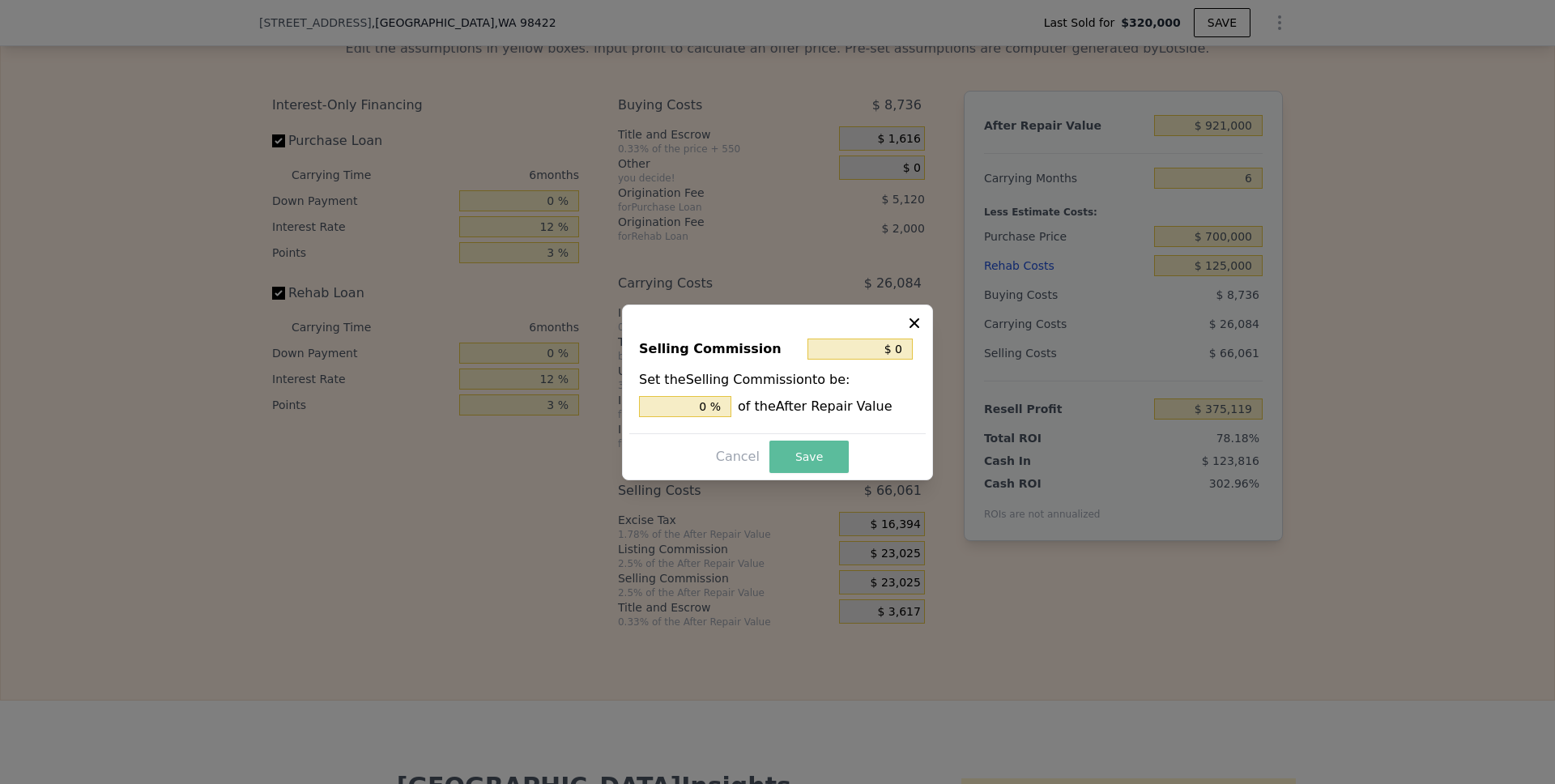
click at [807, 452] on button "Save" at bounding box center [809, 457] width 79 height 32
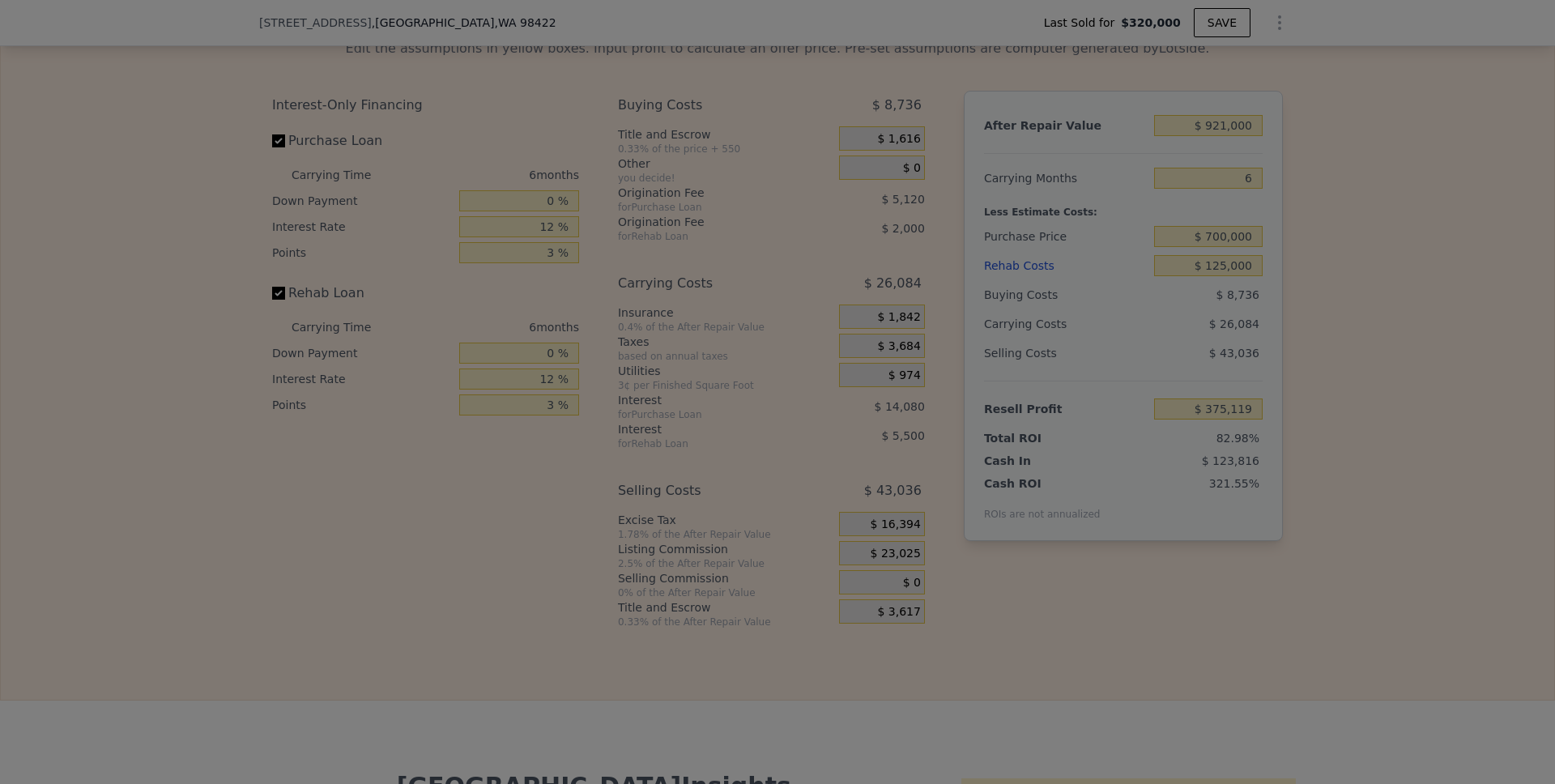
type input "$ 398,144"
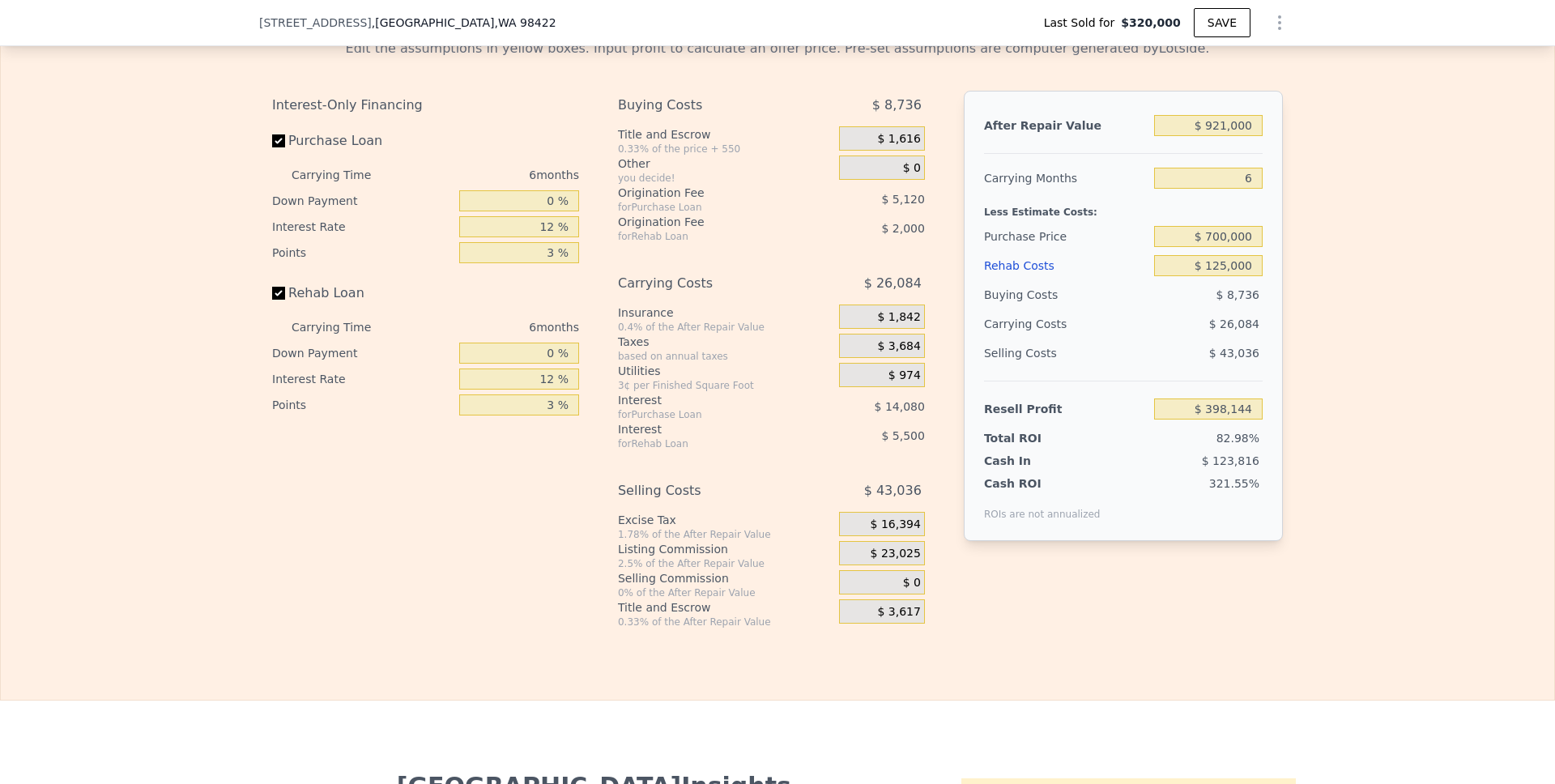
click at [1239, 596] on div "After Repair Value $ 921,000 Carrying Months 6 Less Estimate Costs: Purchase Pr…" at bounding box center [1123, 346] width 319 height 512
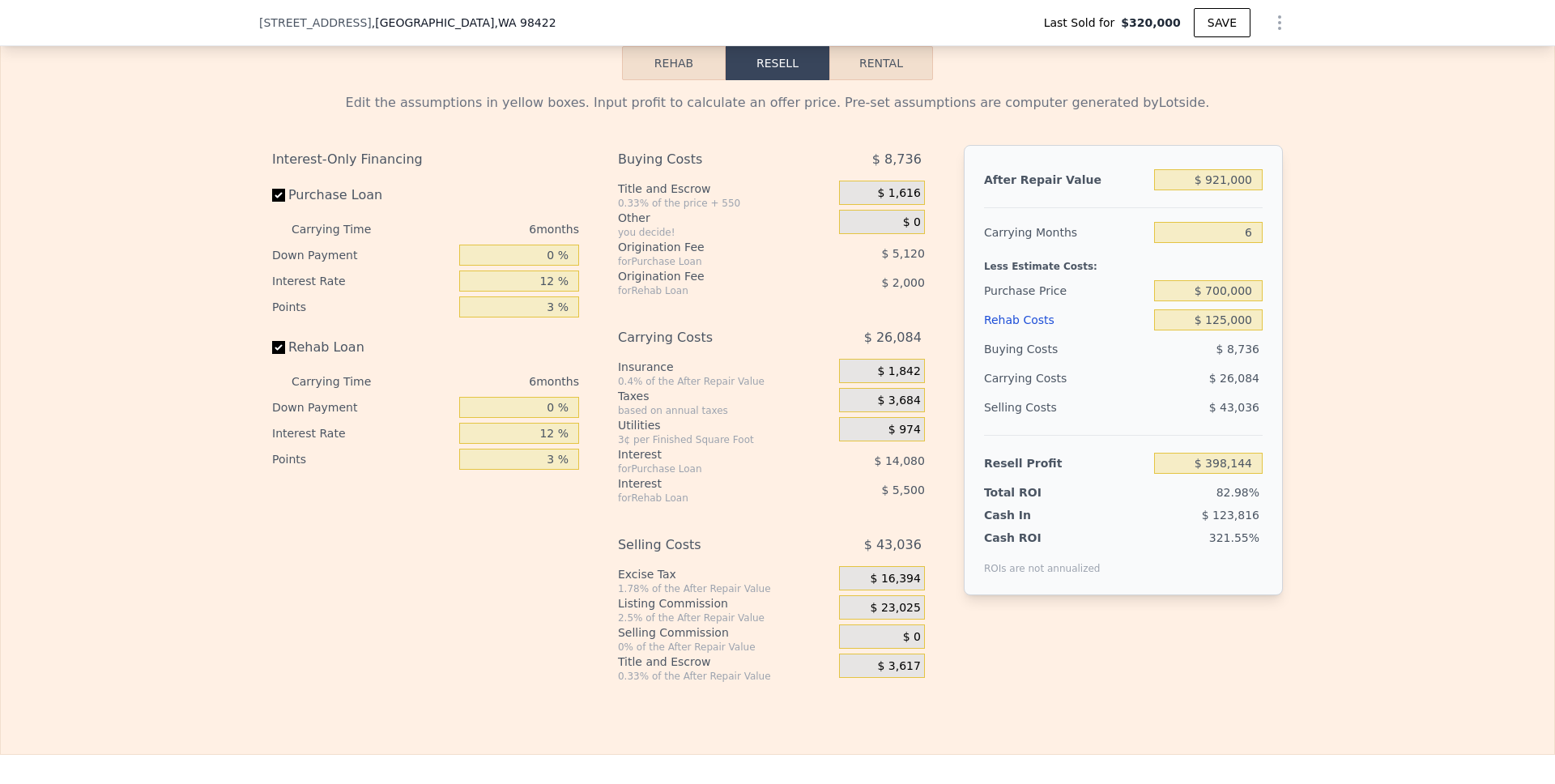
scroll to position [2379, 0]
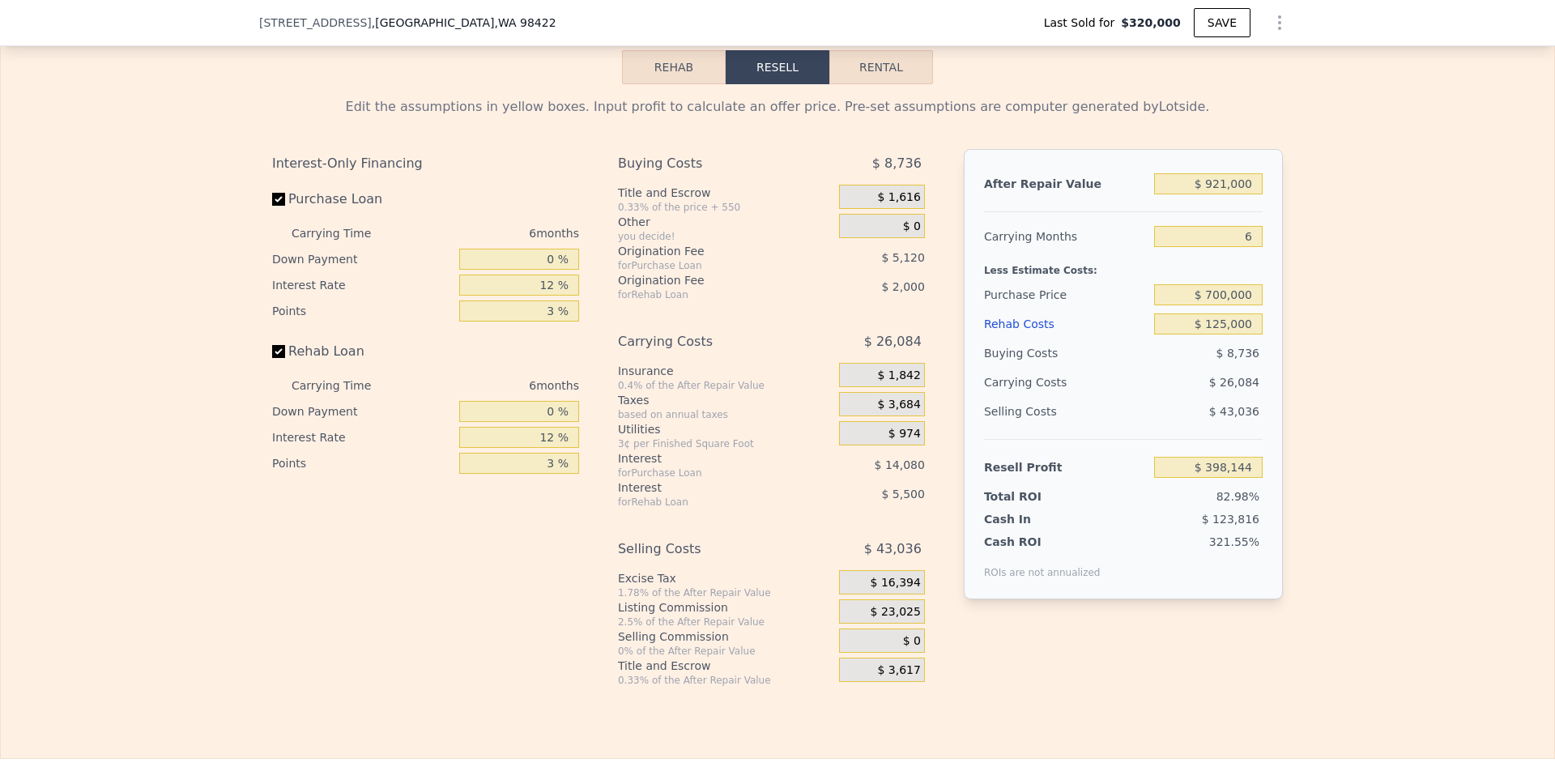
click at [1329, 382] on div "Edit the assumptions in yellow boxes. Input profit to calculate an offer price.…" at bounding box center [778, 385] width 1553 height 602
click at [1216, 297] on input "$ 700,000" at bounding box center [1209, 295] width 108 height 21
type input "$ 700,000"
click at [1379, 389] on div "Edit the assumptions in yellow boxes. Input profit to calculate an offer price.…" at bounding box center [778, 385] width 1553 height 602
type input "-$ 5,917"
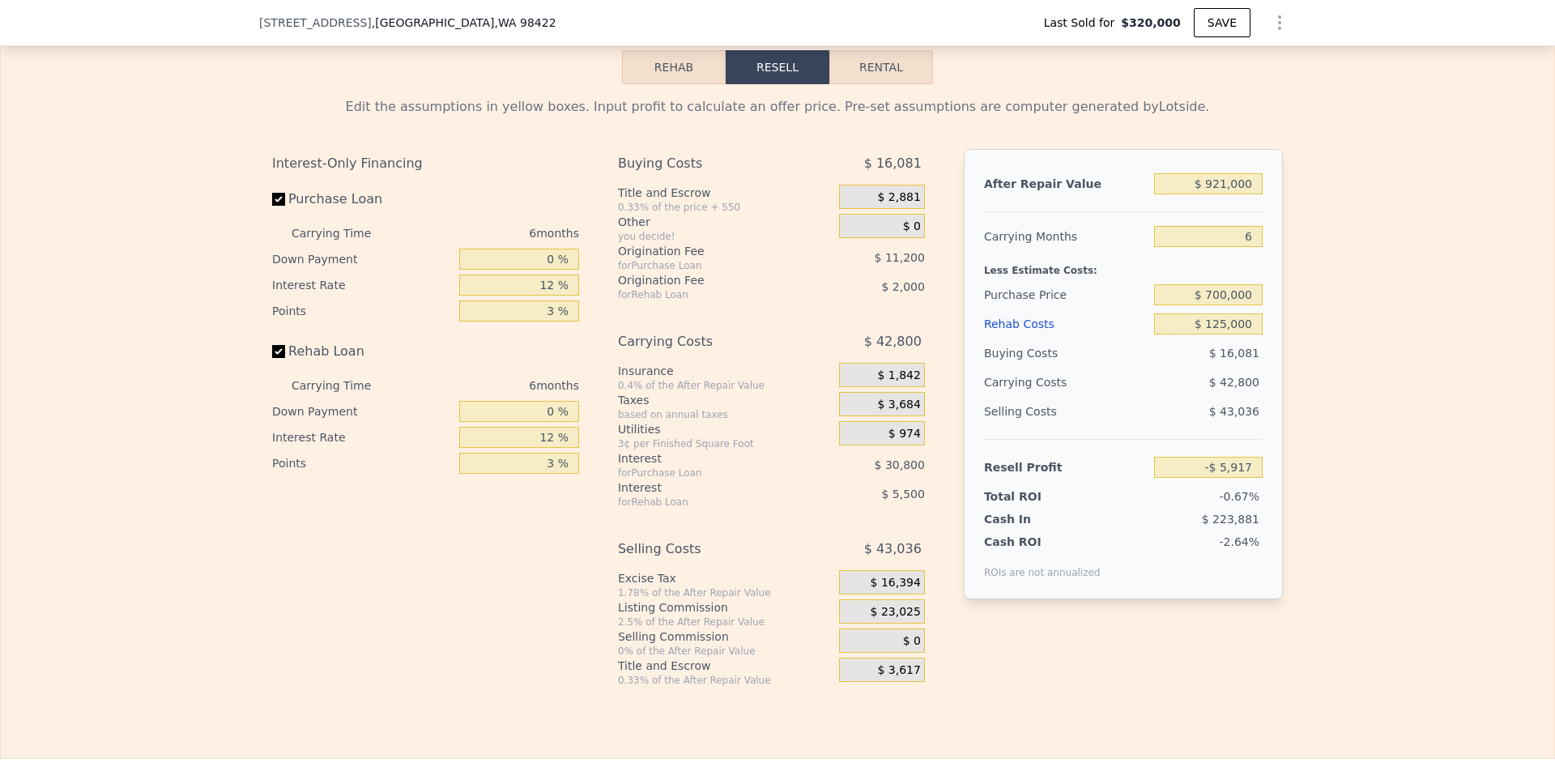
click at [1313, 313] on div "Edit the assumptions in yellow boxes. Input profit to calculate an offer price.…" at bounding box center [778, 385] width 1553 height 602
click at [922, 508] on div "Buying Costs $ 16,081 Title and Escrow 0.33% of the price + 550 $ 2,881 Other y…" at bounding box center [771, 418] width 307 height 538
click at [1247, 298] on input "$ 700,000" at bounding box center [1209, 295] width 108 height 21
type input "$ 625,000"
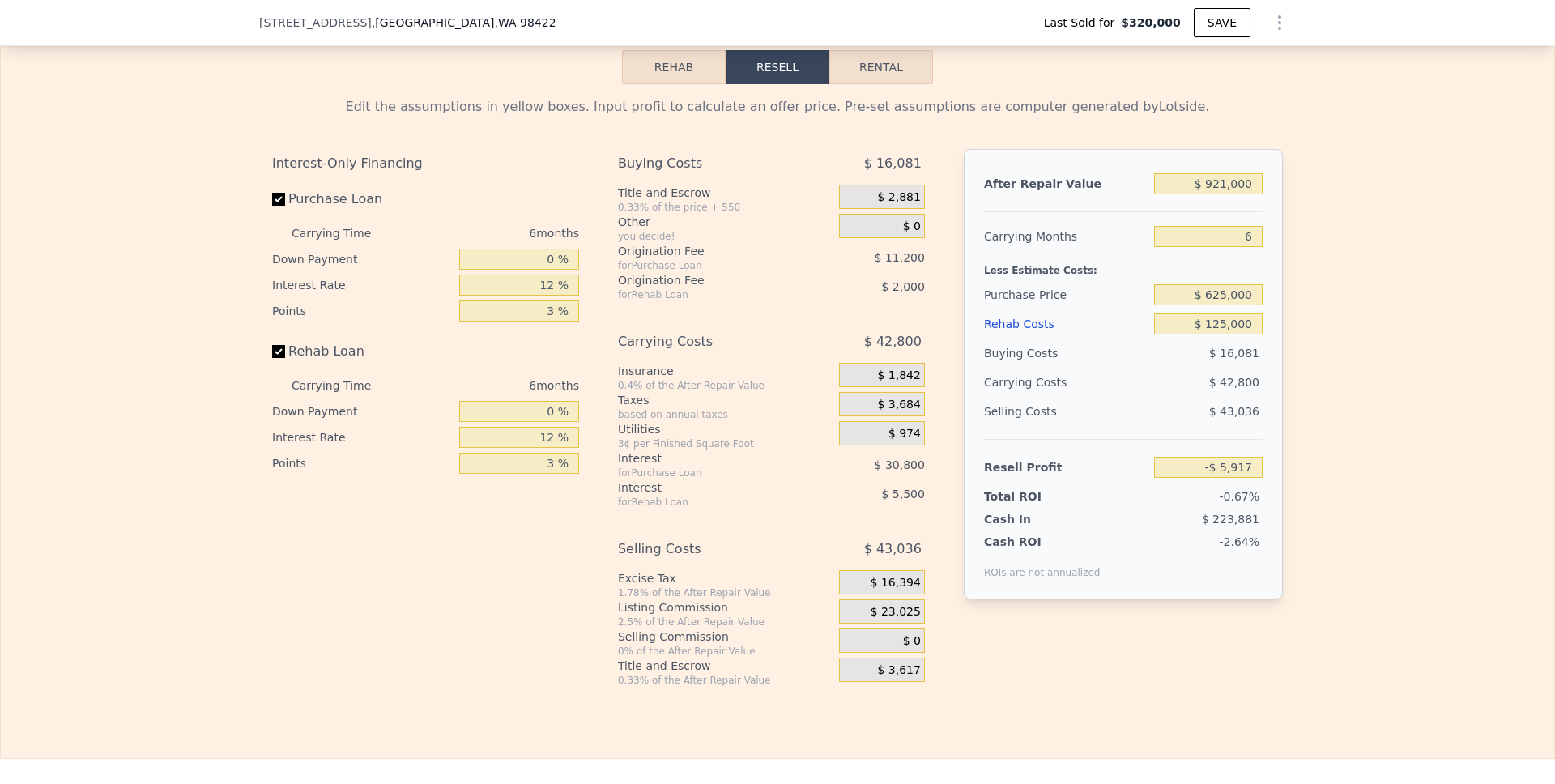
click at [1388, 359] on div "Edit the assumptions in yellow boxes. Input profit to calculate an offer price.…" at bounding box center [778, 385] width 1553 height 602
type input "$ 73,833"
click at [1240, 240] on input "6" at bounding box center [1209, 236] width 108 height 21
type input "4"
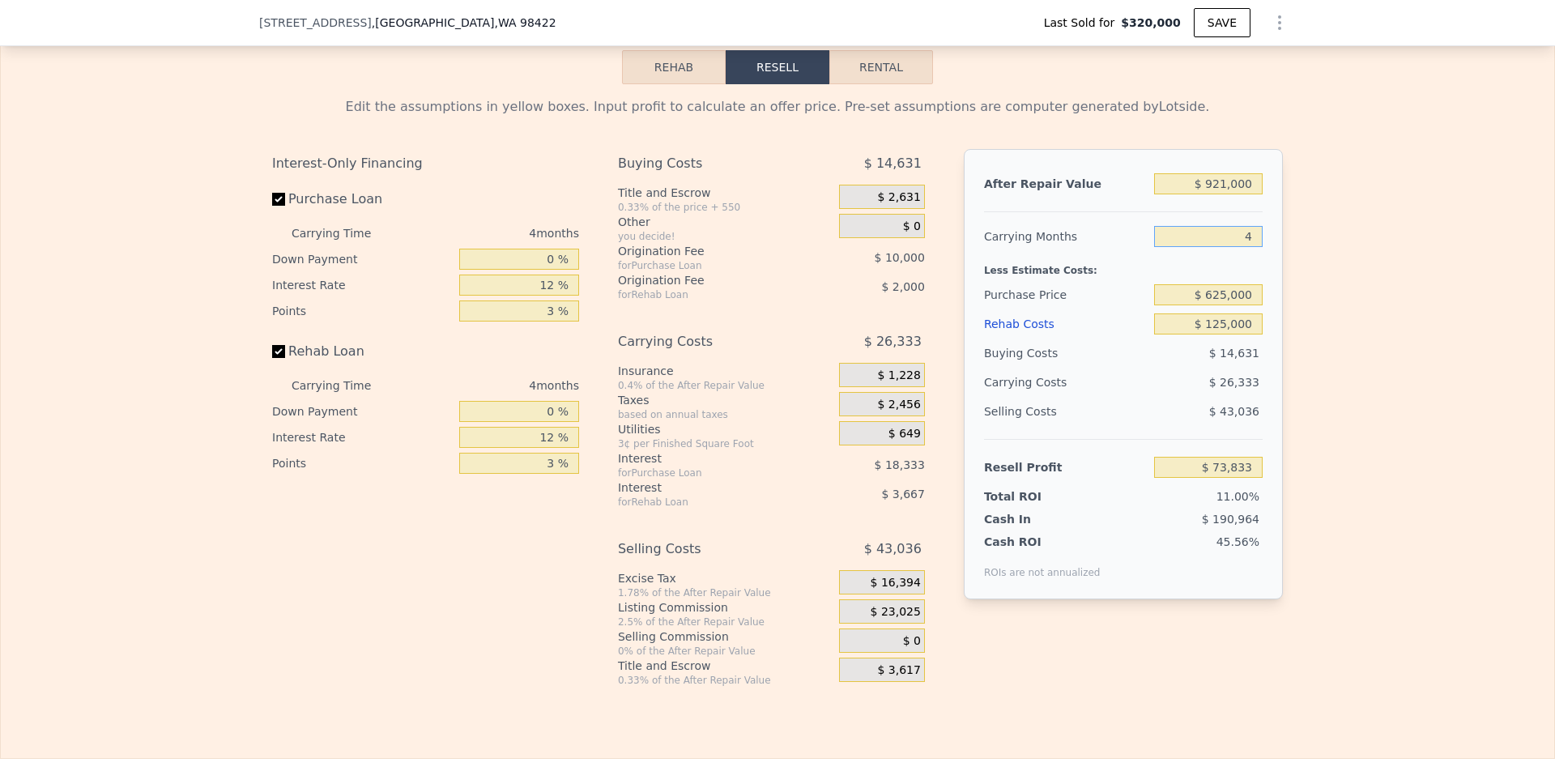
type input "$ 87,000"
click at [1335, 297] on div "Edit the assumptions in yellow boxes. Input profit to calculate an offer price.…" at bounding box center [778, 385] width 1553 height 602
click at [1235, 231] on input "4" at bounding box center [1209, 236] width 108 height 21
type input "5"
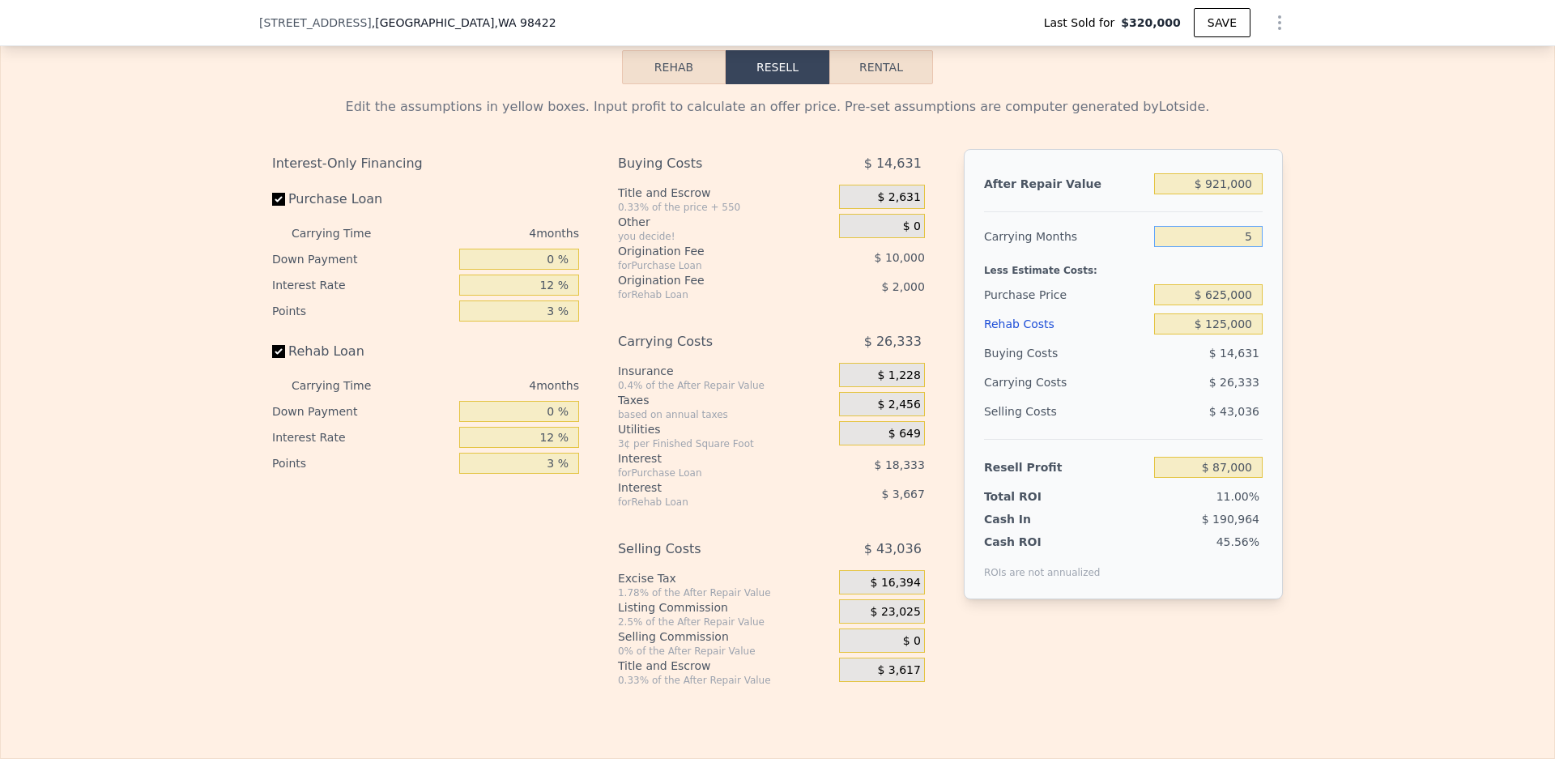
type input "$ 80,416"
click at [1330, 306] on div "Edit the assumptions in yellow boxes. Input profit to calculate an offer price.…" at bounding box center [778, 385] width 1553 height 602
click at [1318, 402] on div "Edit the assumptions in yellow boxes. Input profit to calculate an offer price.…" at bounding box center [778, 385] width 1553 height 602
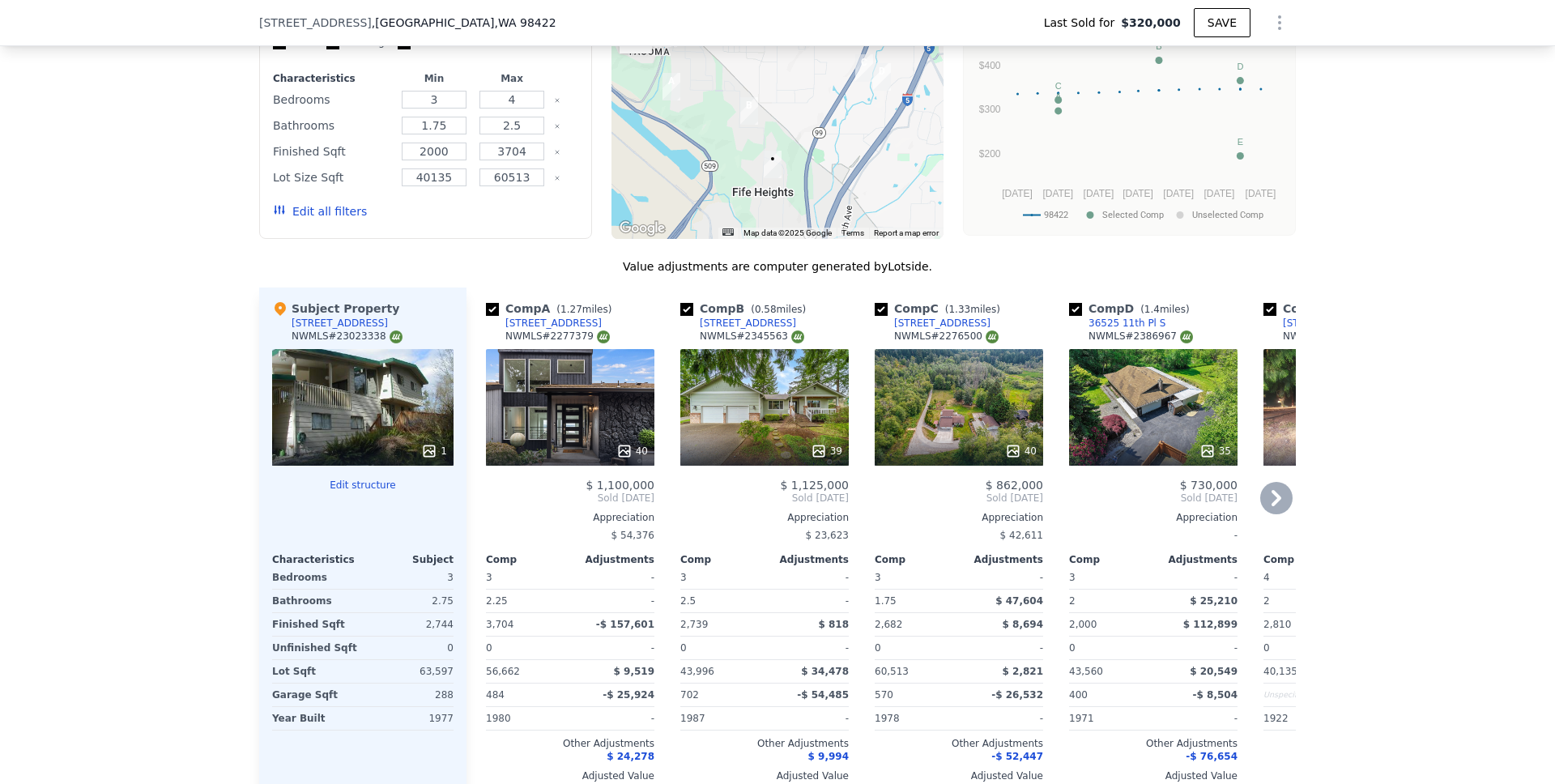
scroll to position [1427, 0]
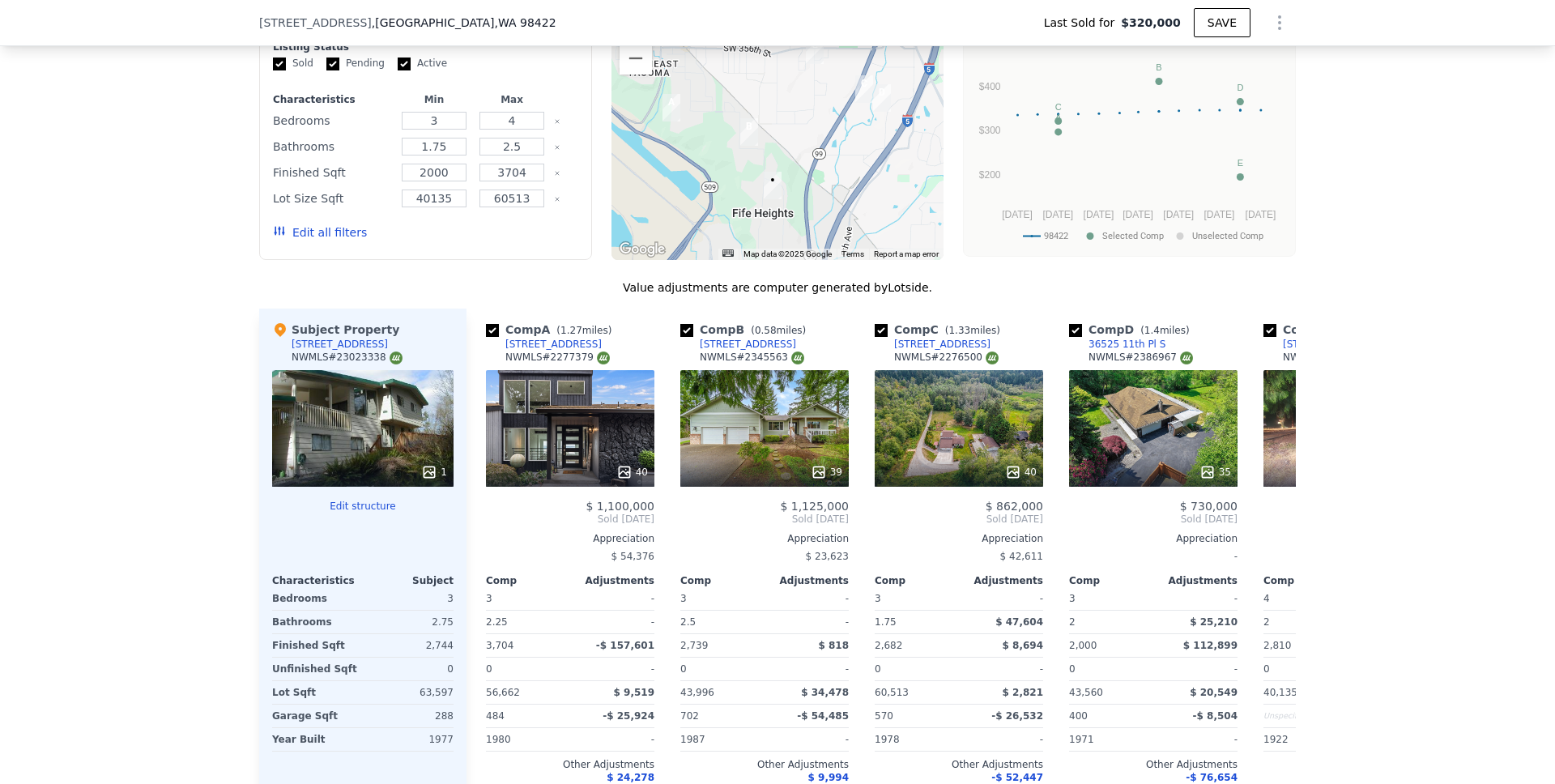
type input "6"
type input "$ 0"
type input "$ 507,621"
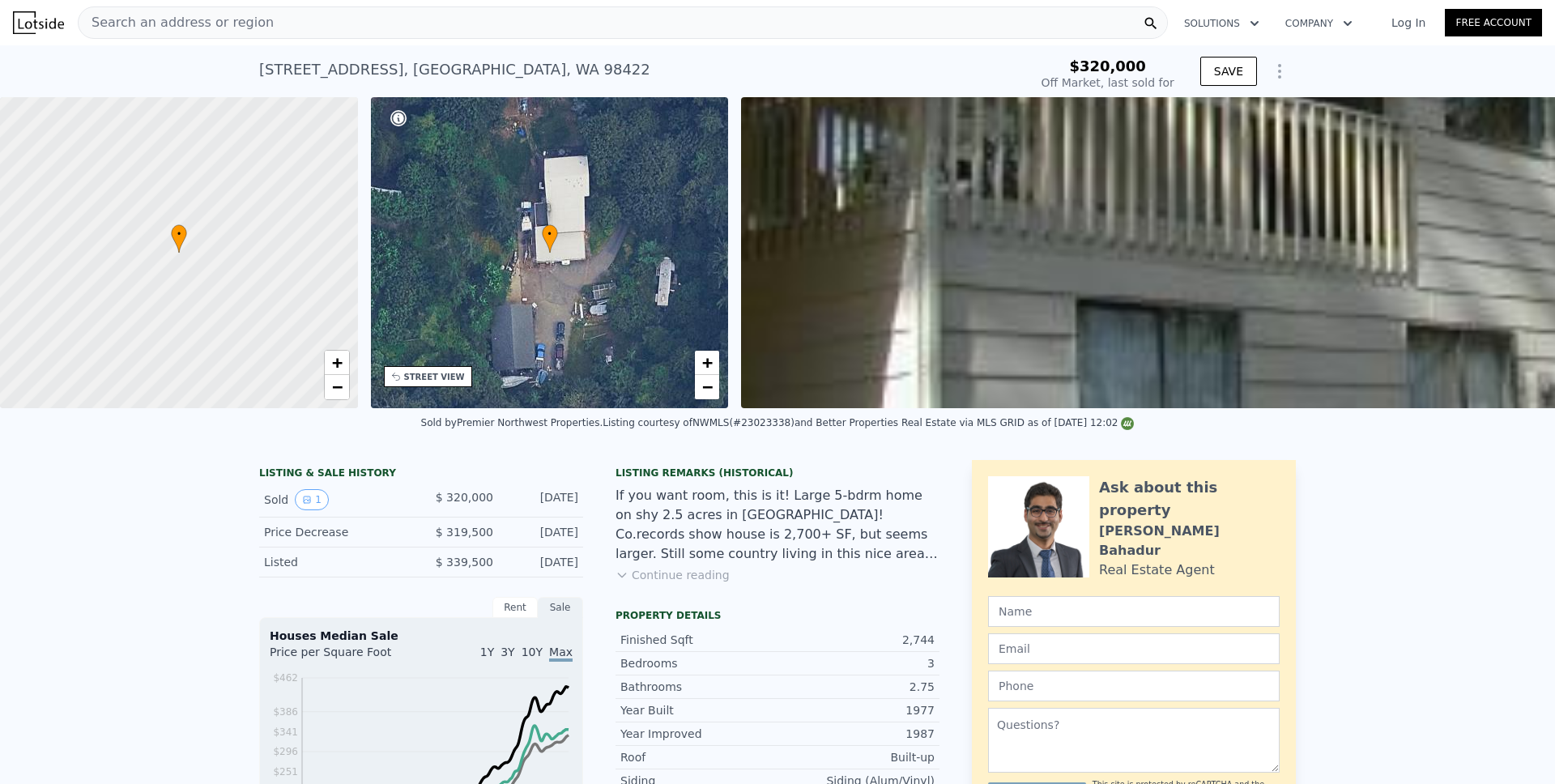
scroll to position [0, 7]
click at [318, 28] on div "Search an address or region" at bounding box center [623, 23] width 1091 height 32
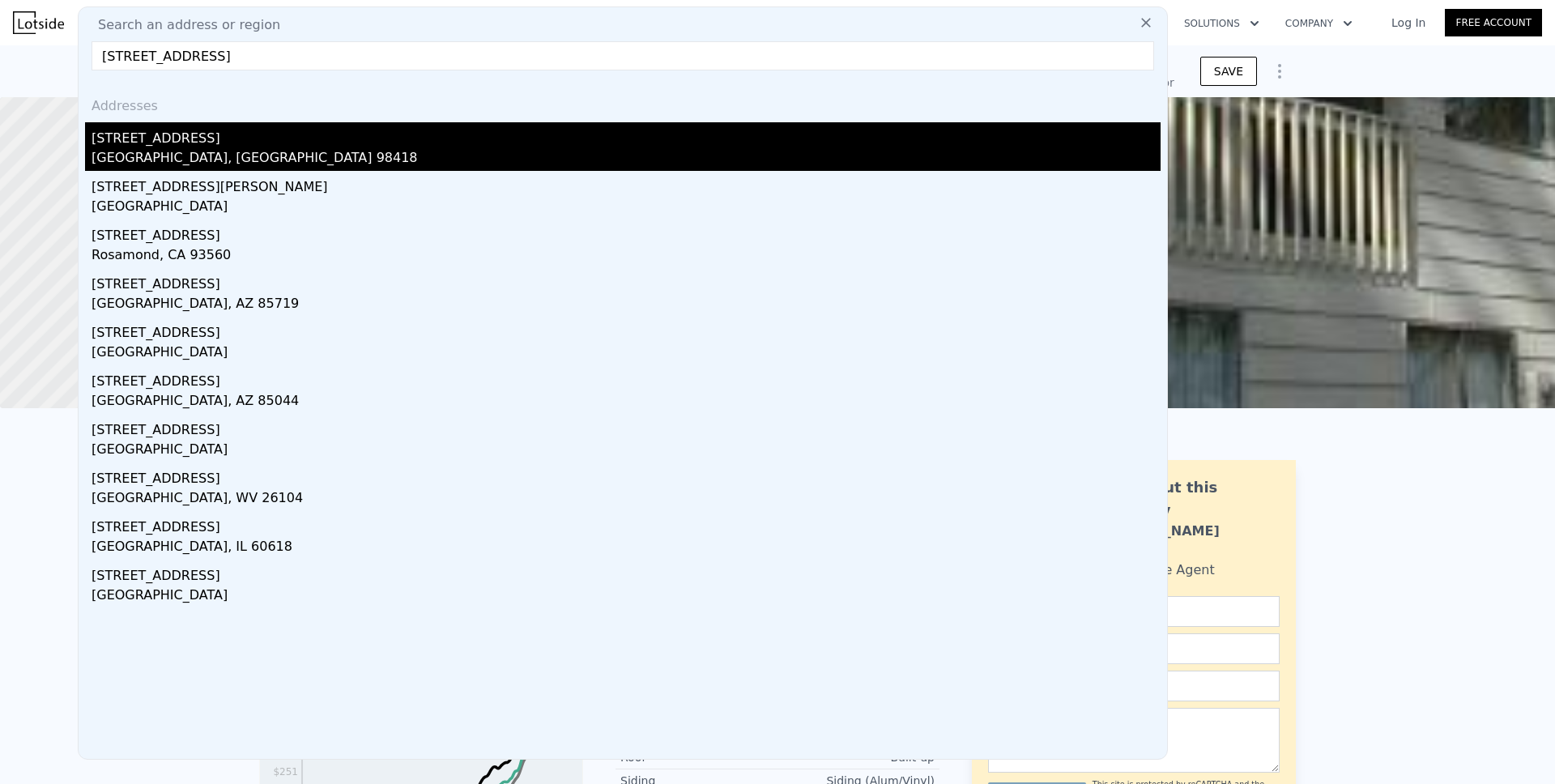
type input "[STREET_ADDRESS]"
click at [165, 148] on div "[GEOGRAPHIC_DATA], [GEOGRAPHIC_DATA] 98418" at bounding box center [625, 160] width 1069 height 23
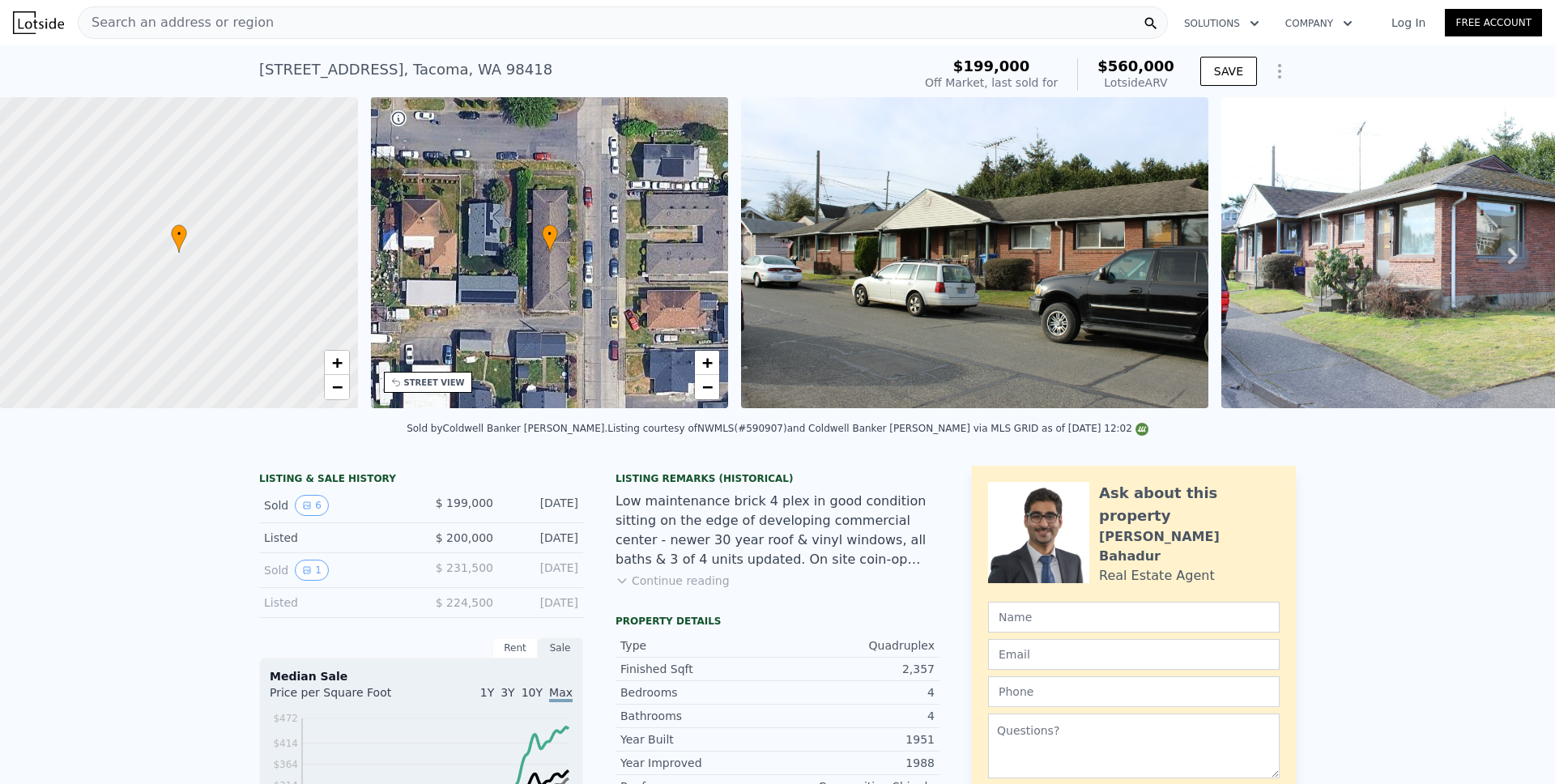
click at [685, 584] on button "Continue reading" at bounding box center [673, 580] width 114 height 16
